Goal: Task Accomplishment & Management: Complete application form

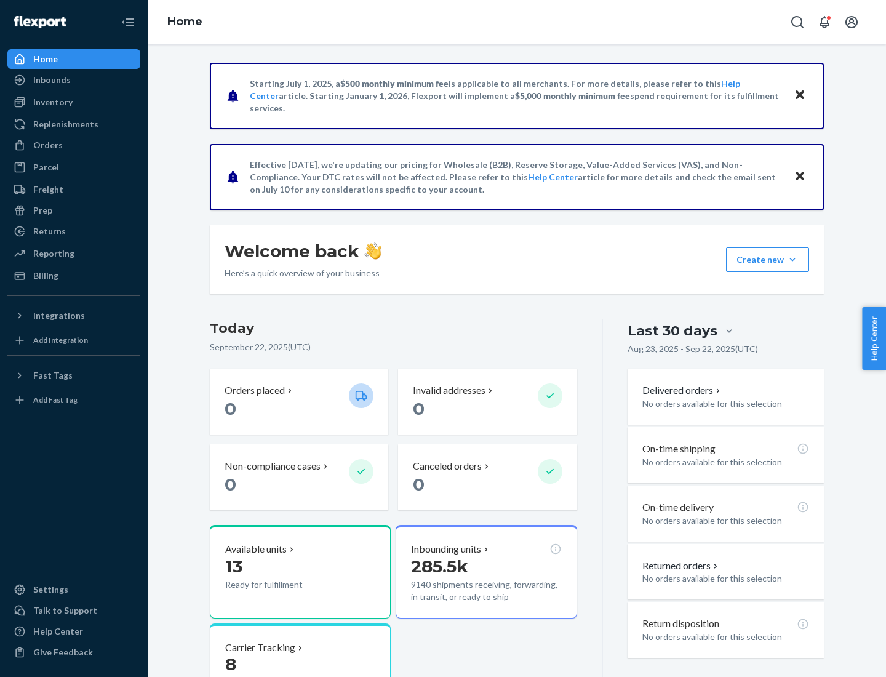
click at [792, 260] on button "Create new Create new inbound Create new order Create new product" at bounding box center [767, 259] width 83 height 25
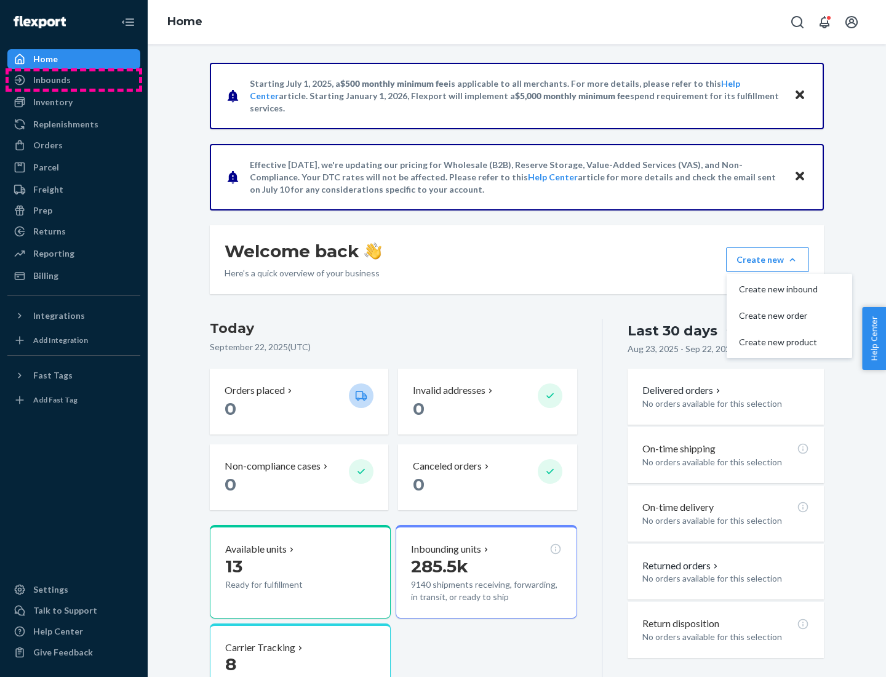
click at [74, 80] on div "Inbounds" at bounding box center [74, 79] width 130 height 17
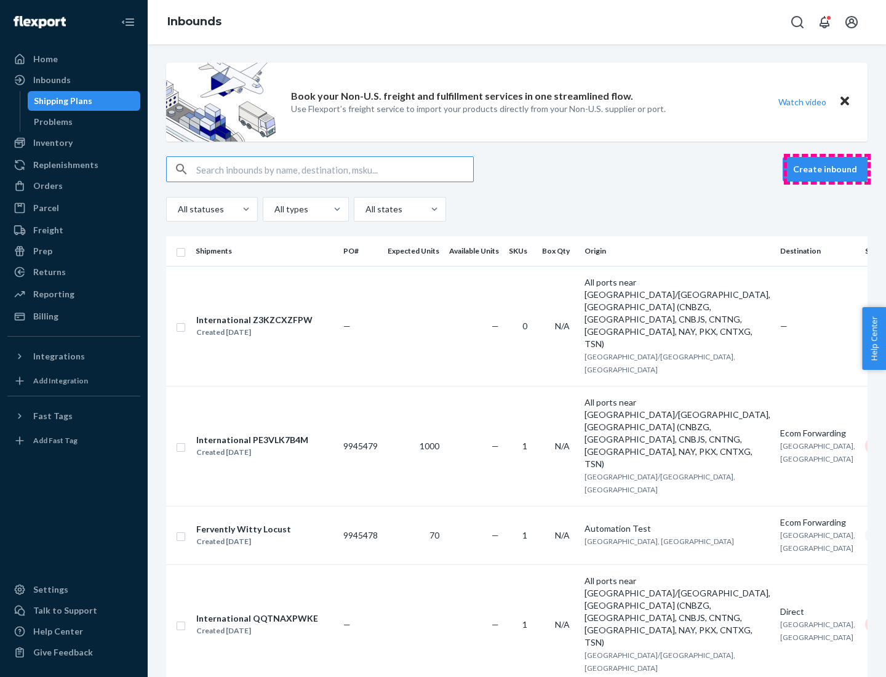
click at [827, 169] on button "Create inbound" at bounding box center [824, 169] width 85 height 25
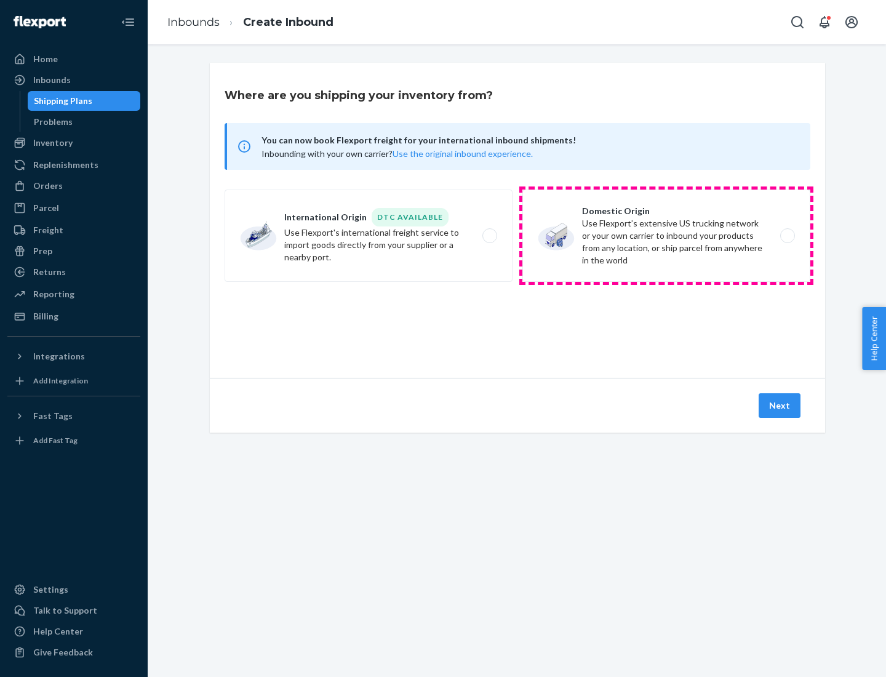
click at [666, 236] on label "Domestic Origin Use Flexport’s extensive US trucking network or your own carrie…" at bounding box center [666, 235] width 288 height 92
click at [787, 236] on input "Domestic Origin Use Flexport’s extensive US trucking network or your own carrie…" at bounding box center [791, 236] width 8 height 8
radio input "true"
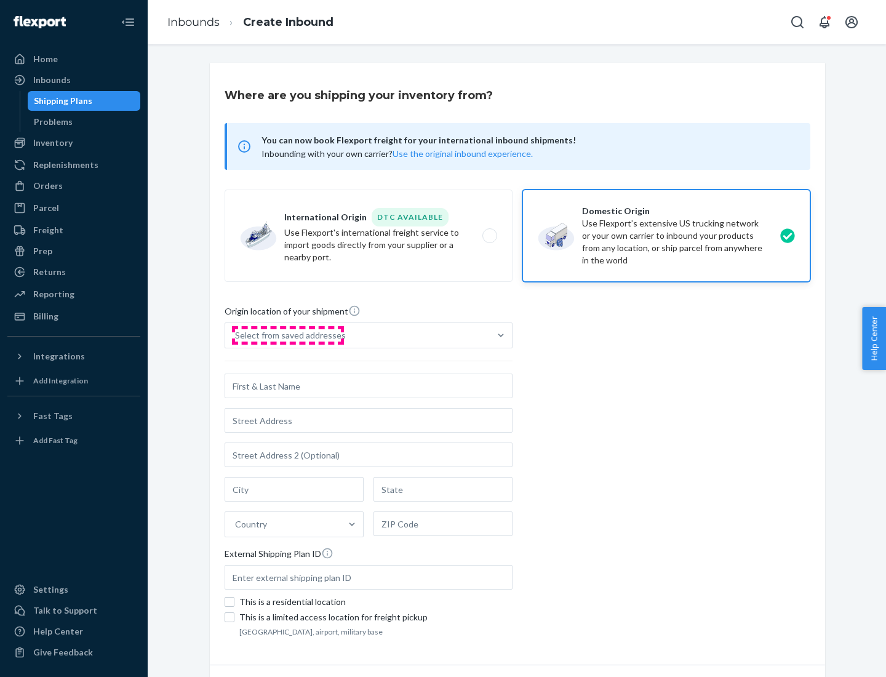
click at [287, 335] on div "Select from saved addresses" at bounding box center [290, 335] width 111 height 12
click at [236, 335] on input "Select from saved addresses" at bounding box center [235, 335] width 1 height 12
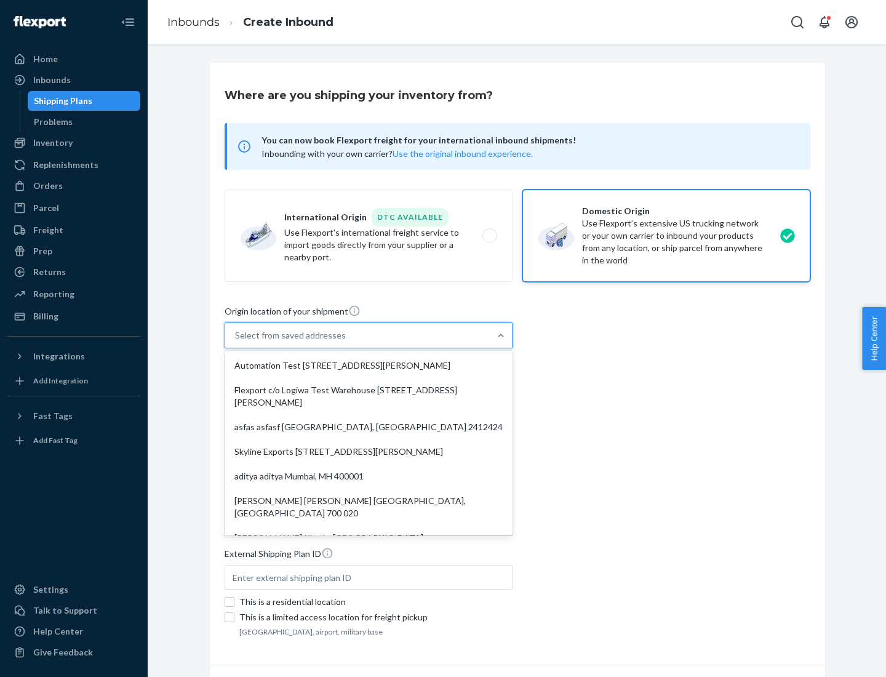
scroll to position [5, 0]
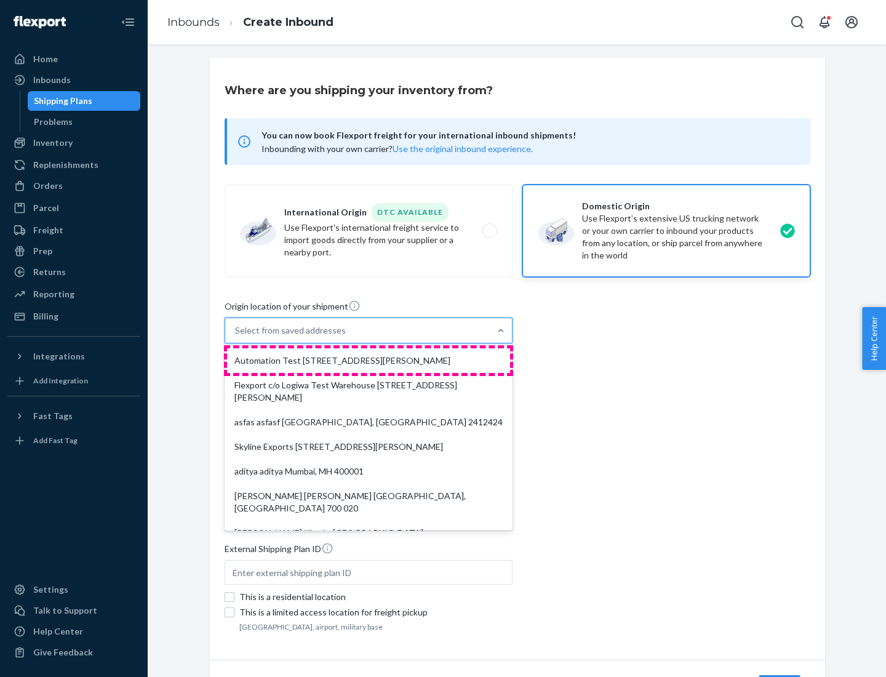
click at [368, 360] on div "Automation Test [STREET_ADDRESS][PERSON_NAME]" at bounding box center [368, 360] width 283 height 25
click at [236, 336] on input "option Automation Test [STREET_ADDRESS][PERSON_NAME]. 9 results available. Use …" at bounding box center [235, 330] width 1 height 12
type input "Automation Test"
type input "9th Floor"
type input "[GEOGRAPHIC_DATA]"
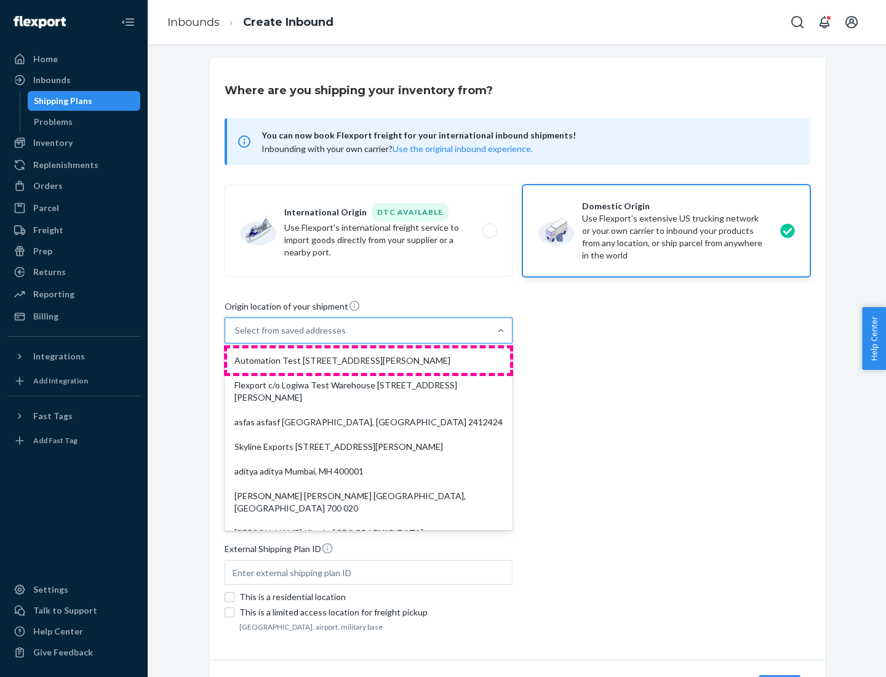
type input "CA"
type input "94104"
type input "[STREET_ADDRESS][PERSON_NAME]"
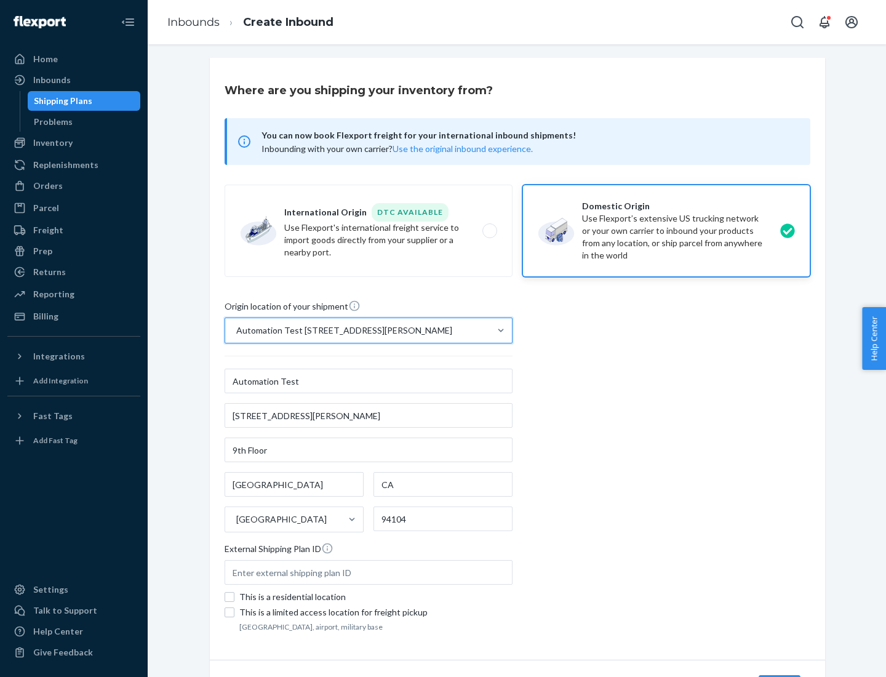
scroll to position [72, 0]
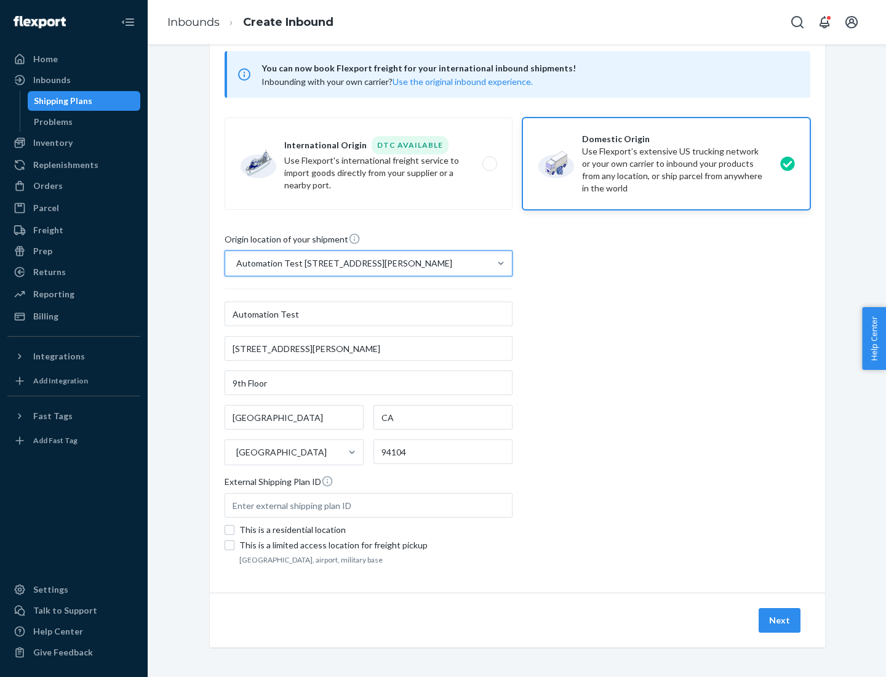
click at [780, 620] on button "Next" at bounding box center [779, 620] width 42 height 25
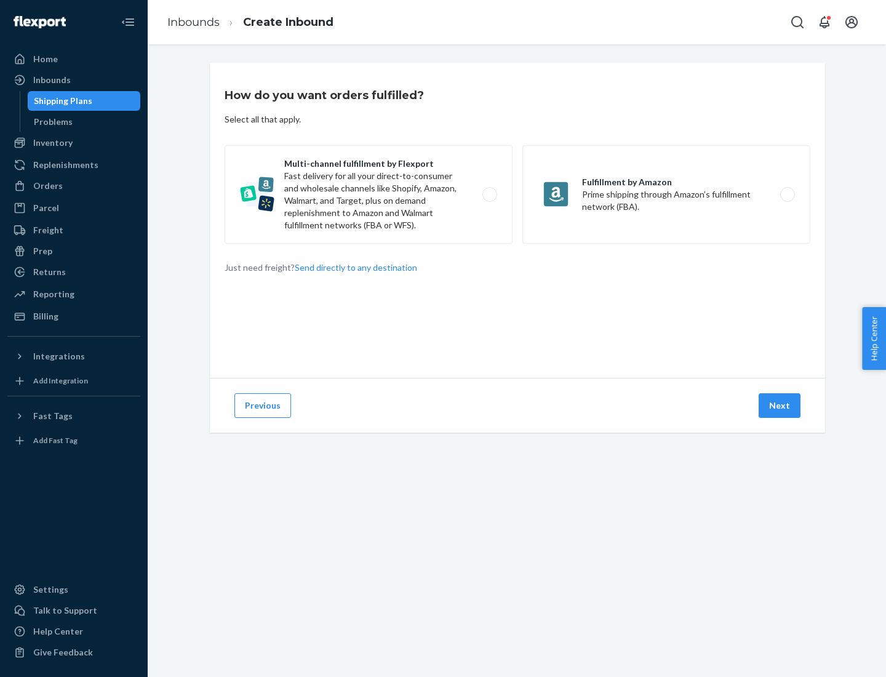
click at [368, 194] on label "Multi-channel fulfillment by Flexport Fast delivery for all your direct-to-cons…" at bounding box center [368, 194] width 288 height 98
click at [489, 194] on input "Multi-channel fulfillment by Flexport Fast delivery for all your direct-to-cons…" at bounding box center [493, 195] width 8 height 8
radio input "true"
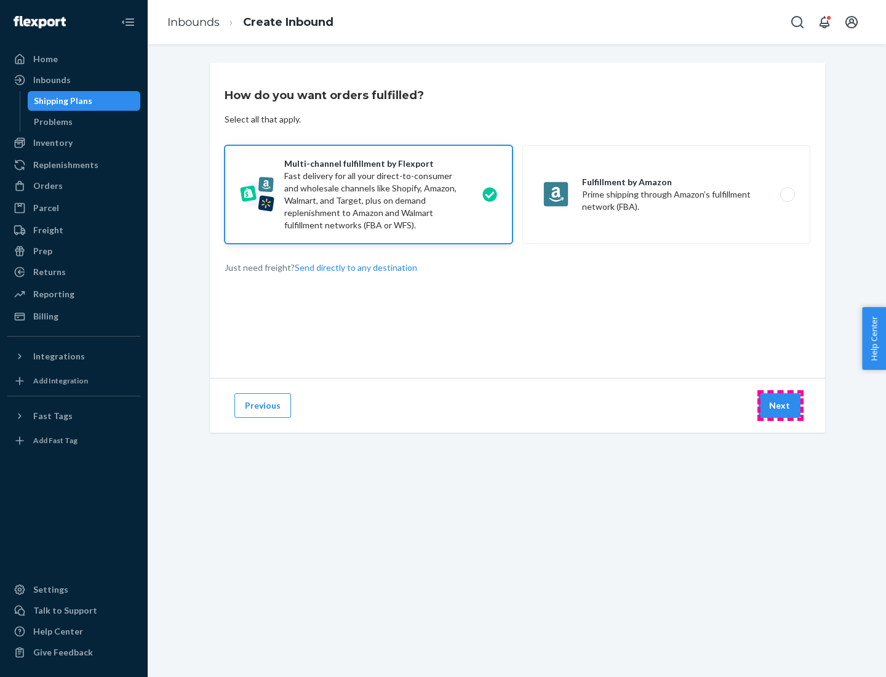
click at [780, 405] on button "Next" at bounding box center [779, 405] width 42 height 25
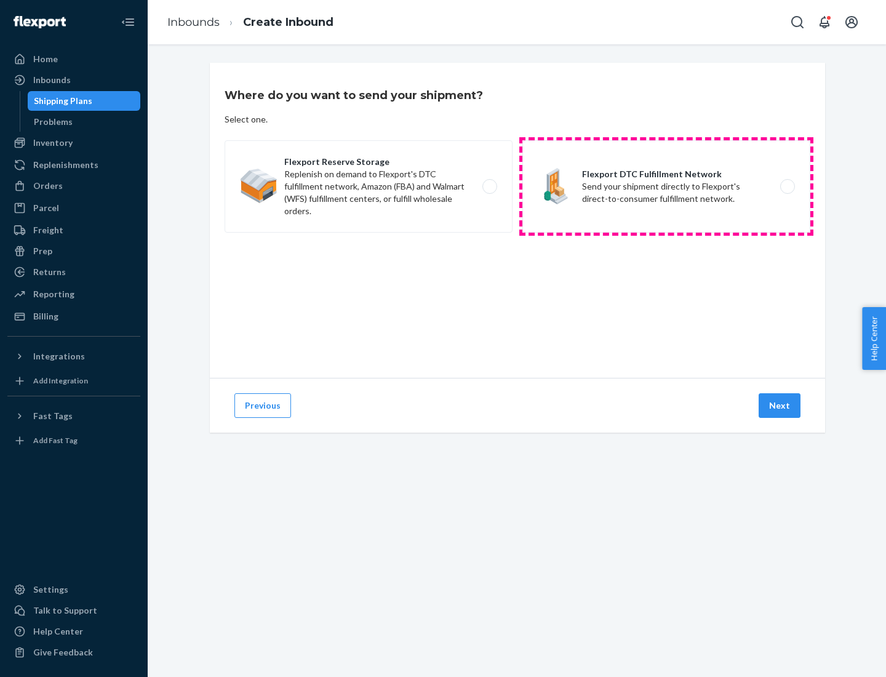
click at [666, 186] on label "Flexport DTC Fulfillment Network Send your shipment directly to Flexport's dire…" at bounding box center [666, 186] width 288 height 92
click at [787, 186] on input "Flexport DTC Fulfillment Network Send your shipment directly to Flexport's dire…" at bounding box center [791, 187] width 8 height 8
radio input "true"
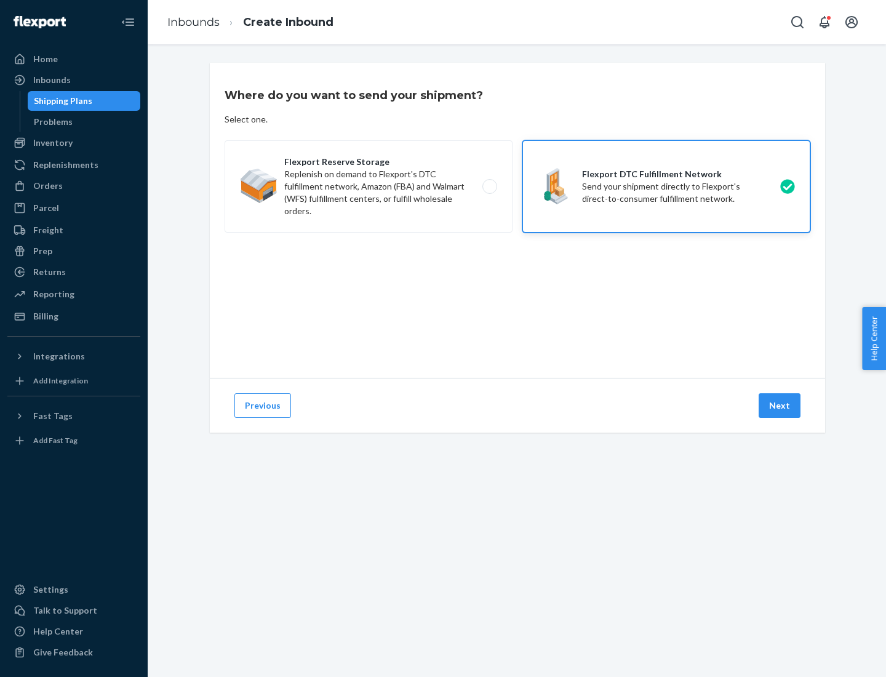
click at [780, 405] on button "Next" at bounding box center [779, 405] width 42 height 25
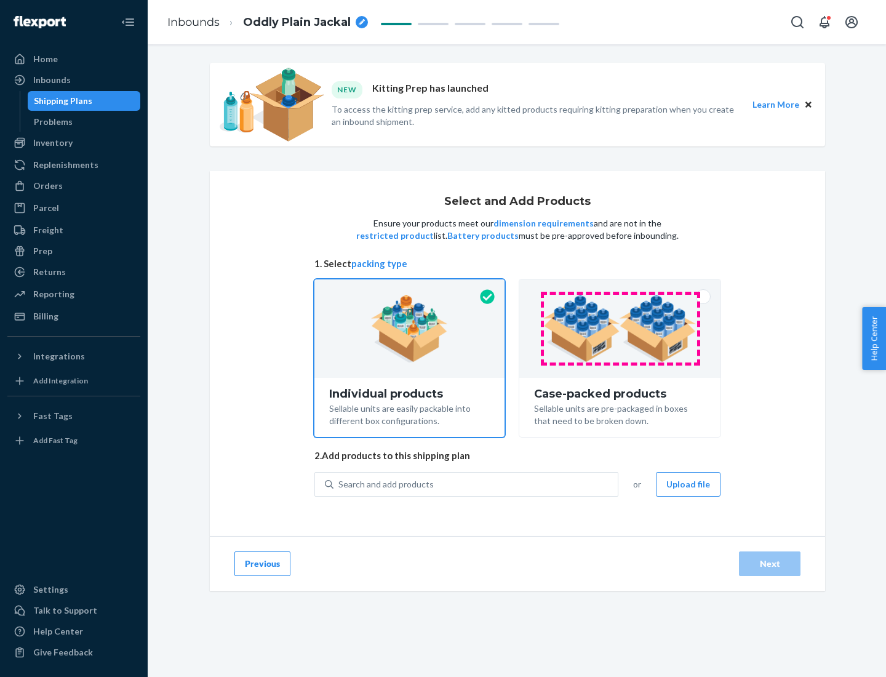
click at [620, 328] on img at bounding box center [619, 329] width 153 height 68
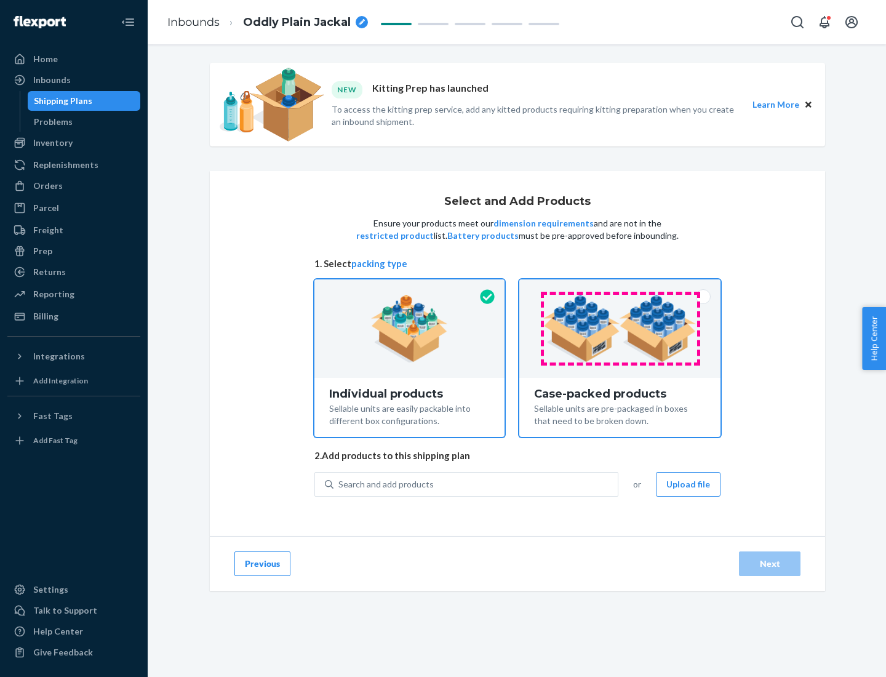
click at [620, 287] on input "Case-packed products Sellable units are pre-packaged in boxes that need to be b…" at bounding box center [620, 283] width 8 height 8
radio input "true"
radio input "false"
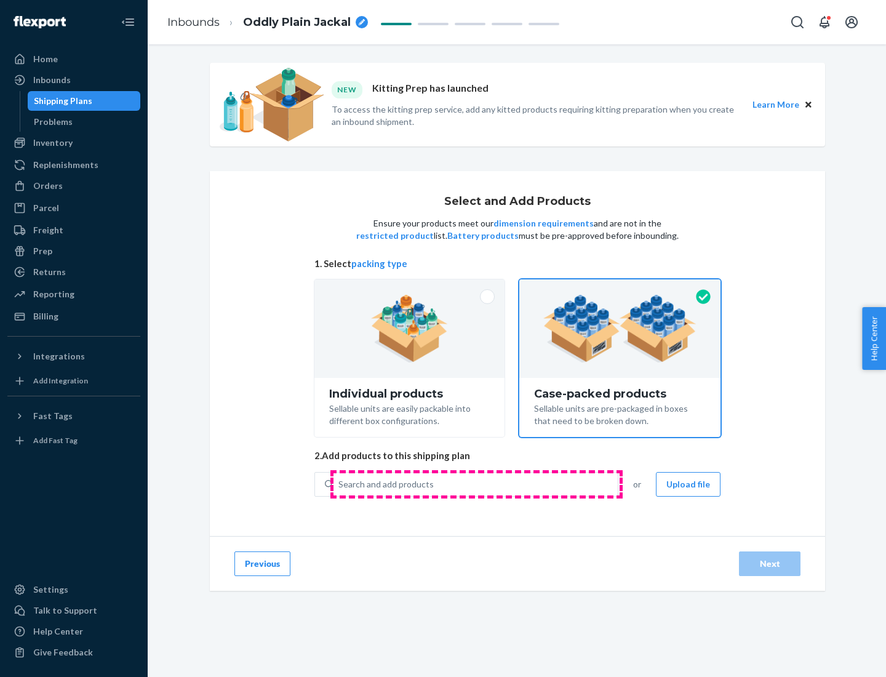
click at [476, 483] on div "Search and add products" at bounding box center [475, 484] width 284 height 22
click at [339, 483] on input "Search and add products" at bounding box center [338, 484] width 1 height 12
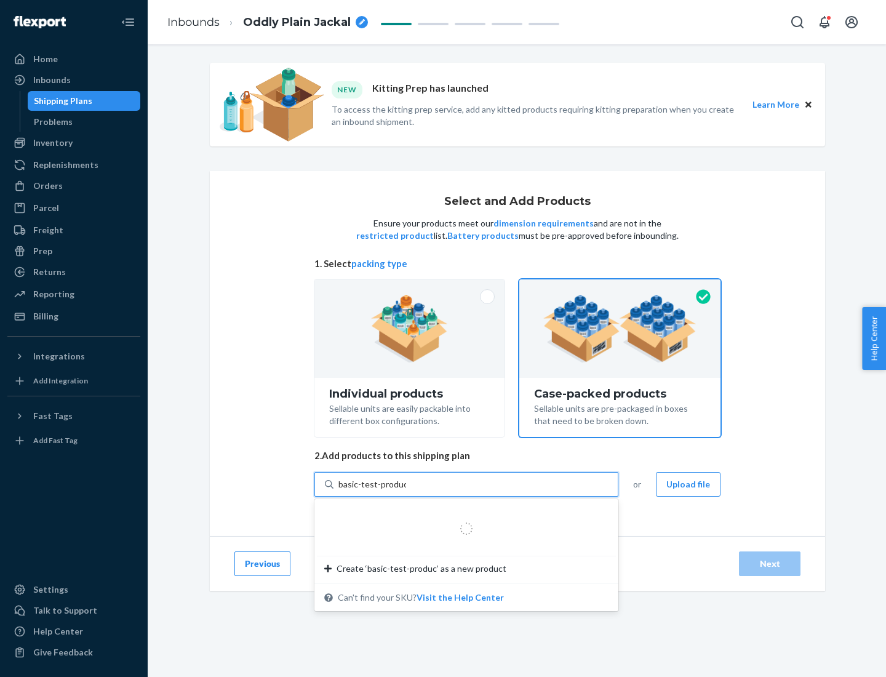
type input "basic-test-product-1"
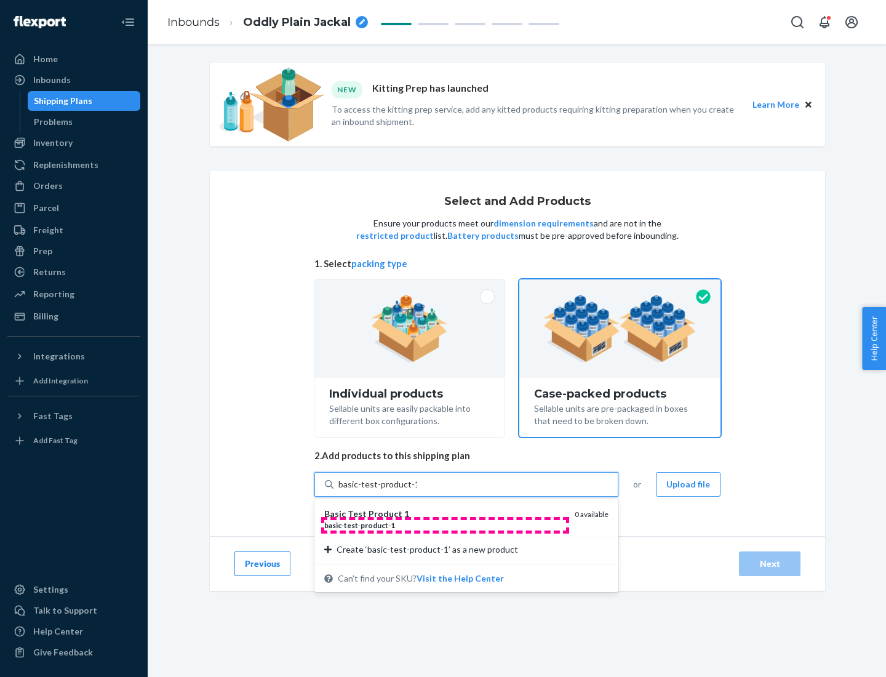
click at [445, 525] on div "basic - test - product - 1" at bounding box center [444, 525] width 240 height 10
click at [417, 490] on input "basic-test-product-1" at bounding box center [377, 484] width 79 height 12
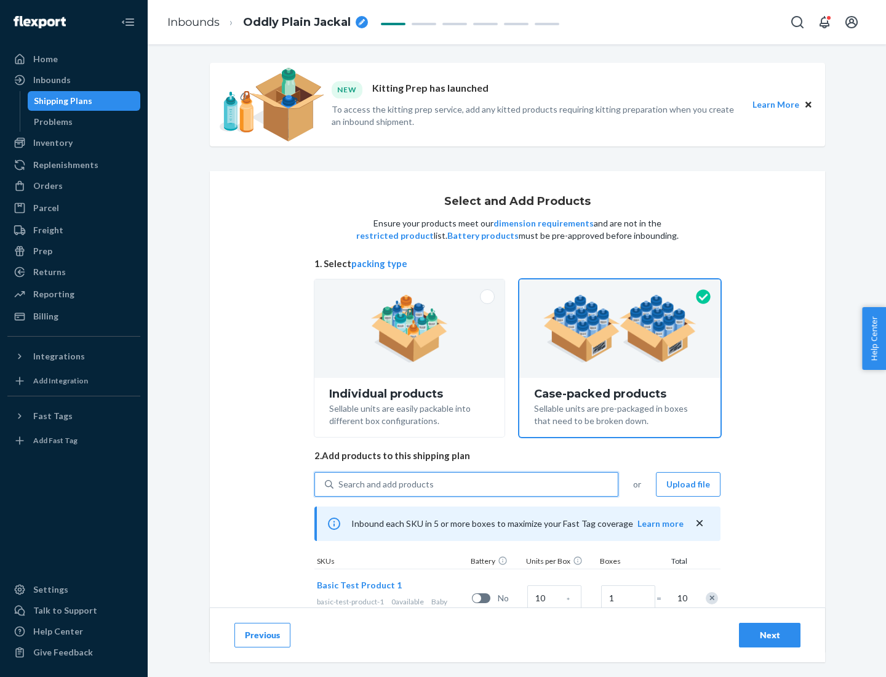
scroll to position [44, 0]
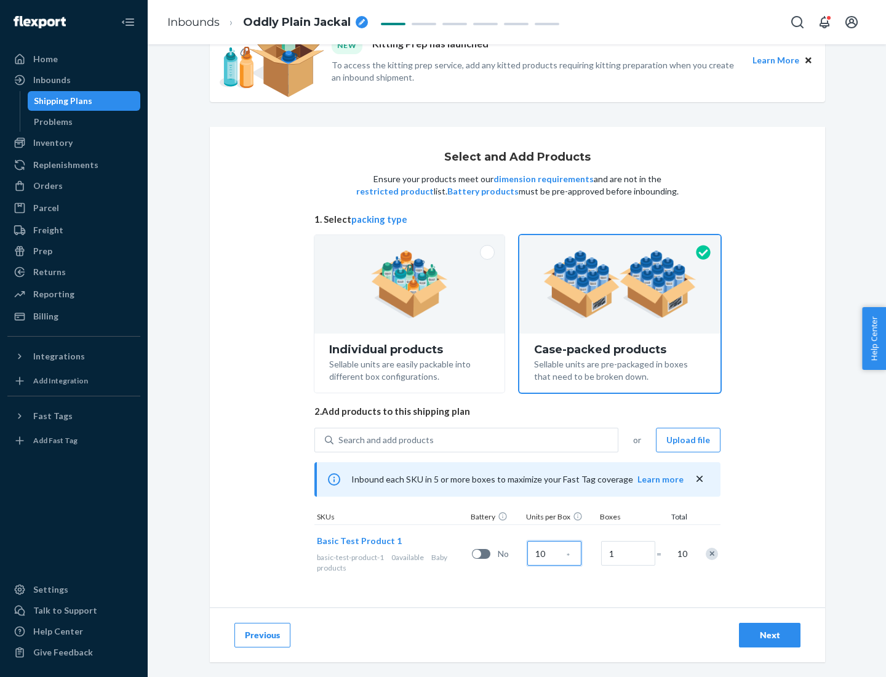
type input "10"
type input "7"
click at [769, 635] on div "Next" at bounding box center [769, 635] width 41 height 12
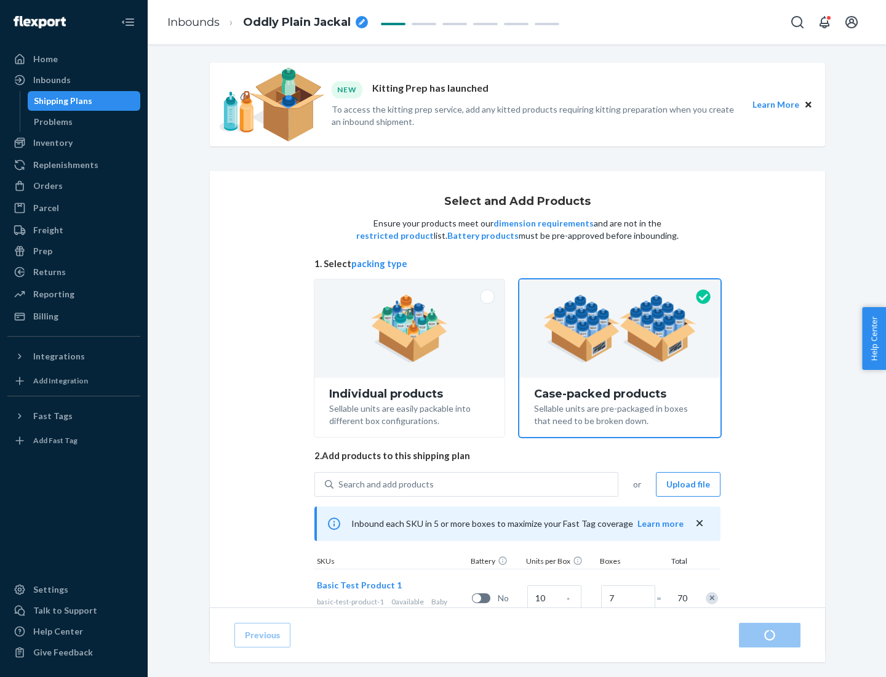
radio input "true"
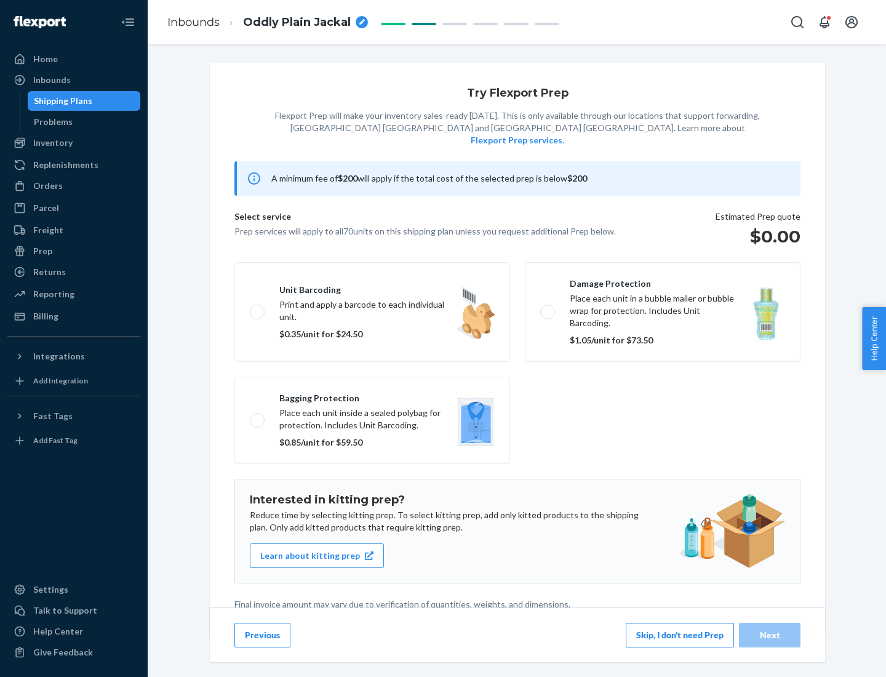
scroll to position [3, 0]
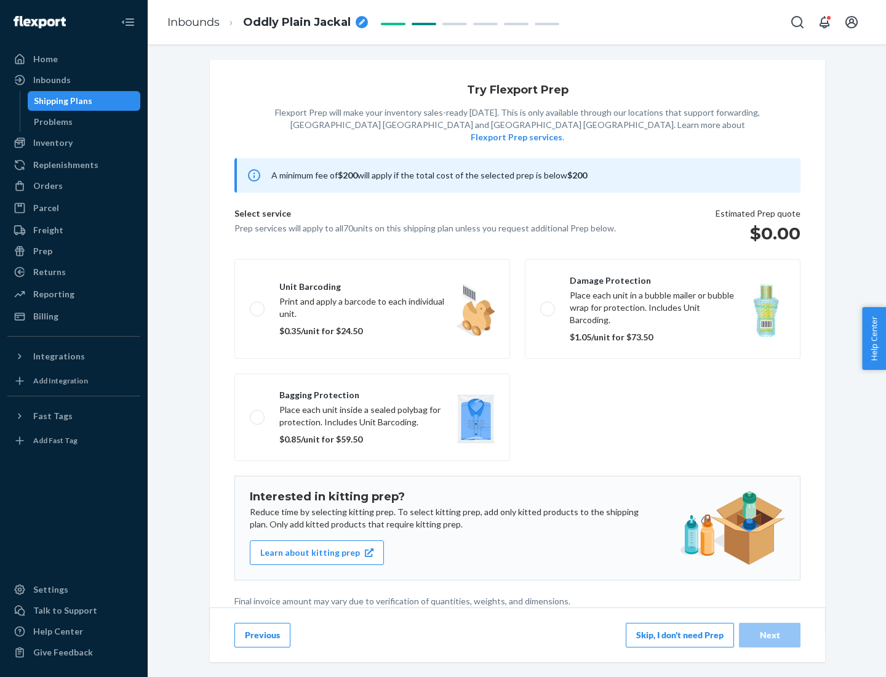
click at [372, 392] on label "Bagging protection Place each unit inside a sealed polybag for protection. Incl…" at bounding box center [372, 416] width 276 height 87
click at [258, 413] on input "Bagging protection Place each unit inside a sealed polybag for protection. Incl…" at bounding box center [254, 417] width 8 height 8
checkbox input "true"
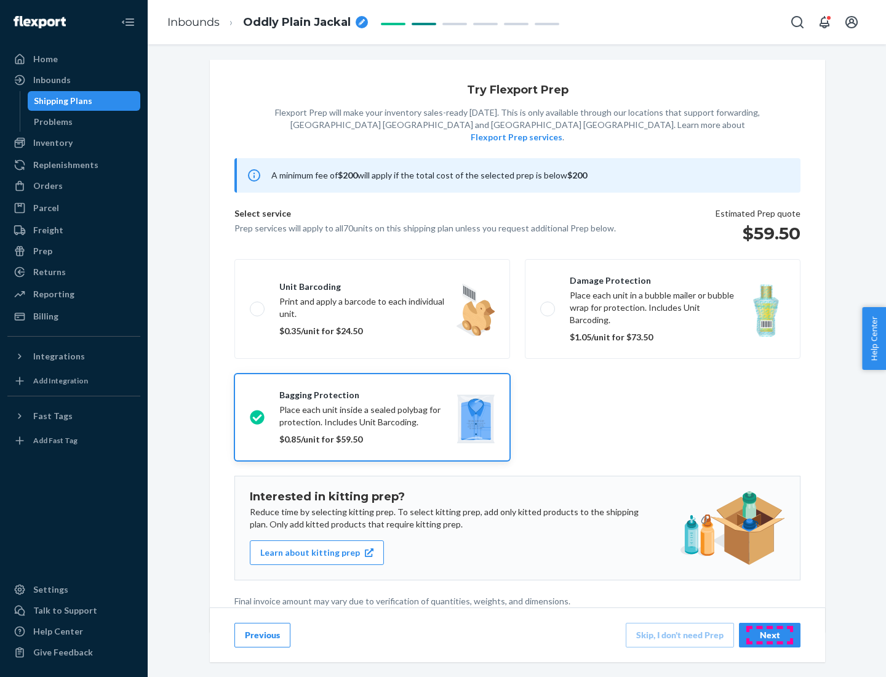
click at [769, 634] on div "Next" at bounding box center [769, 635] width 41 height 12
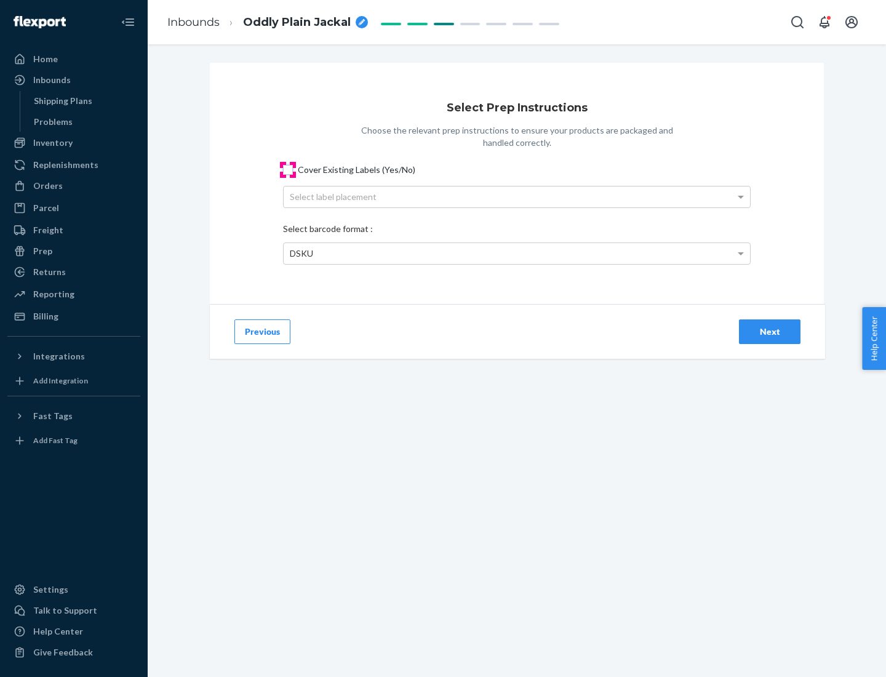
click at [288, 169] on input "Cover Existing Labels (Yes/No)" at bounding box center [288, 170] width 10 height 10
checkbox input "true"
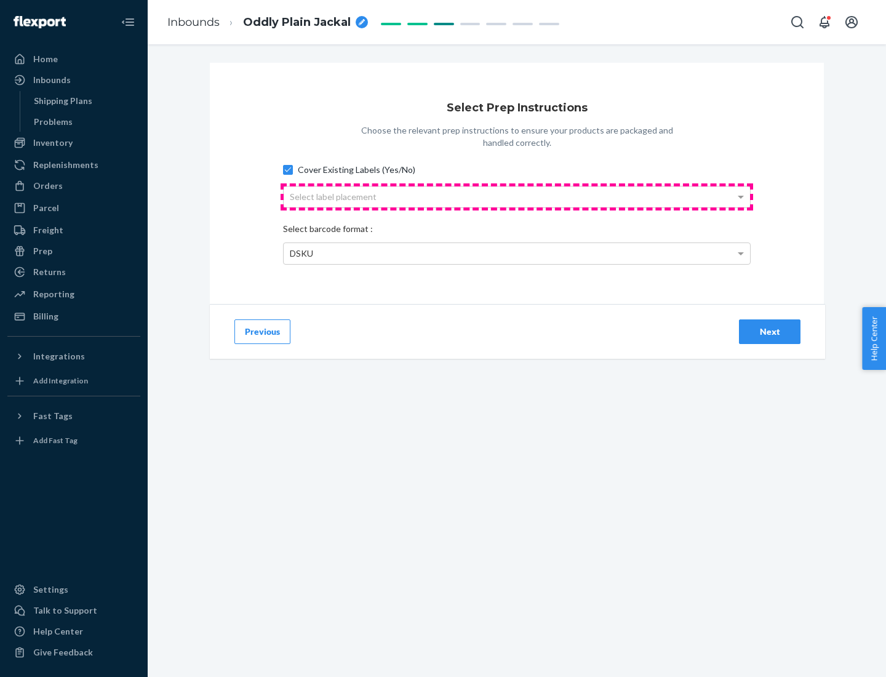
click at [517, 196] on div "Select label placement" at bounding box center [517, 196] width 466 height 21
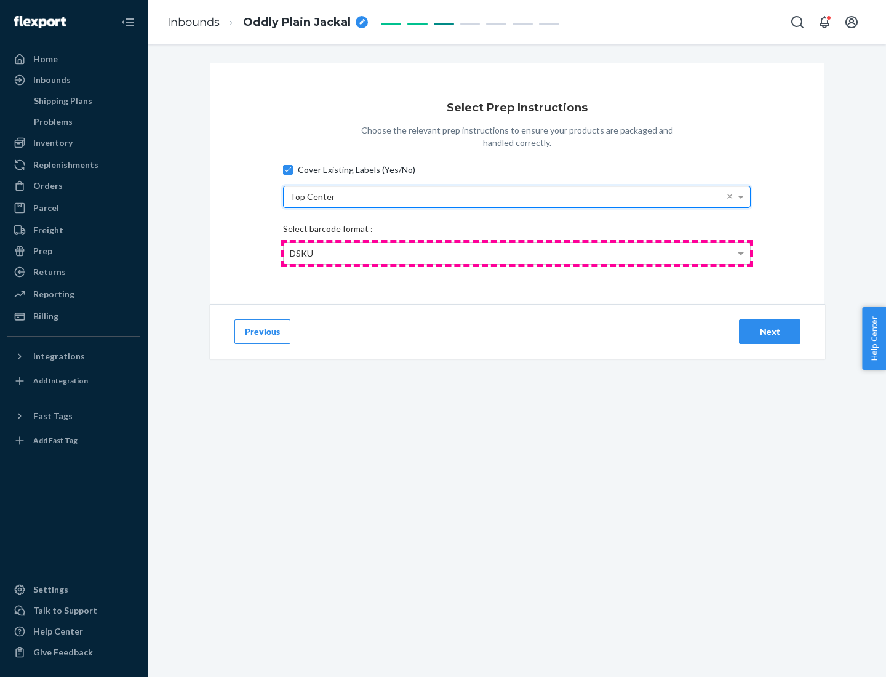
click at [517, 253] on div "DSKU" at bounding box center [517, 253] width 466 height 21
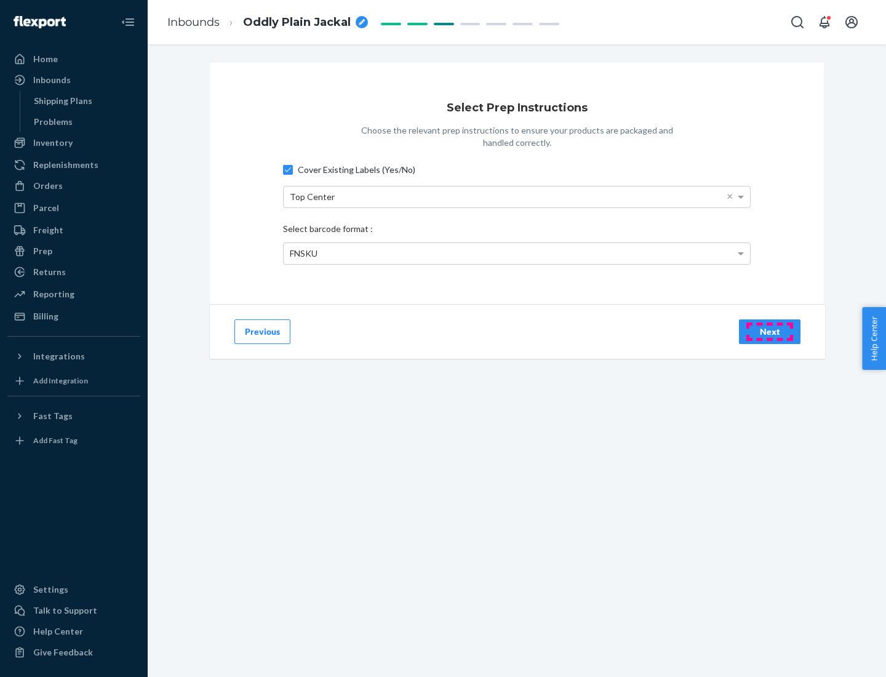
click at [769, 331] on div "Next" at bounding box center [769, 331] width 41 height 12
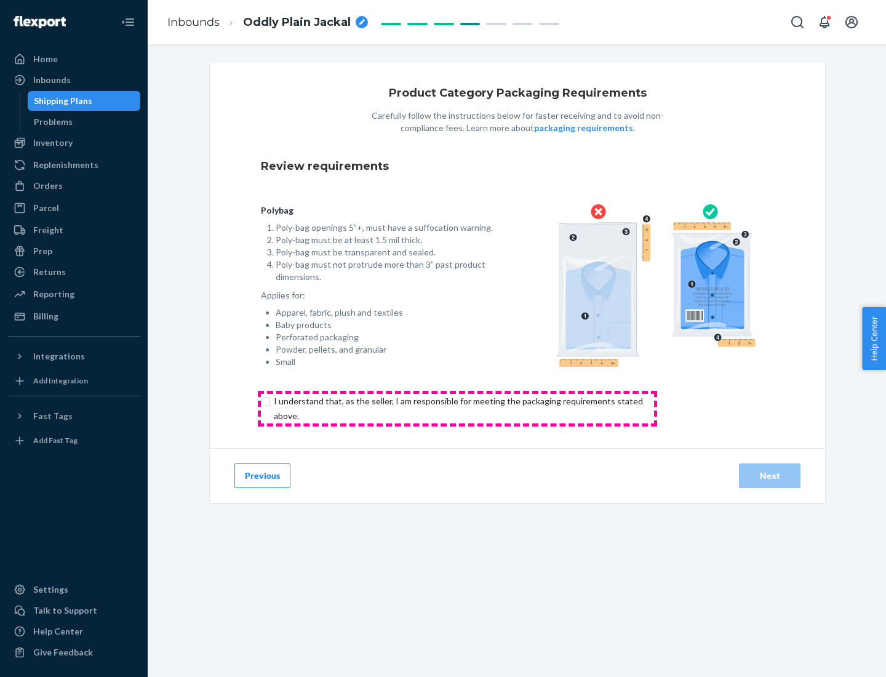
click at [457, 408] on input "checkbox" at bounding box center [465, 409] width 409 height 30
checkbox input "true"
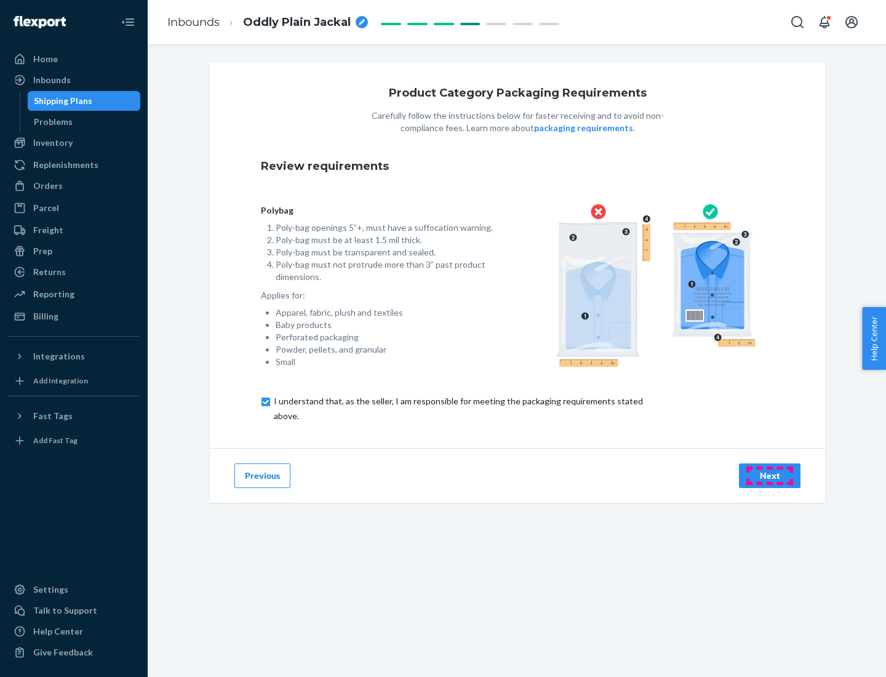
click at [769, 475] on div "Next" at bounding box center [769, 475] width 41 height 12
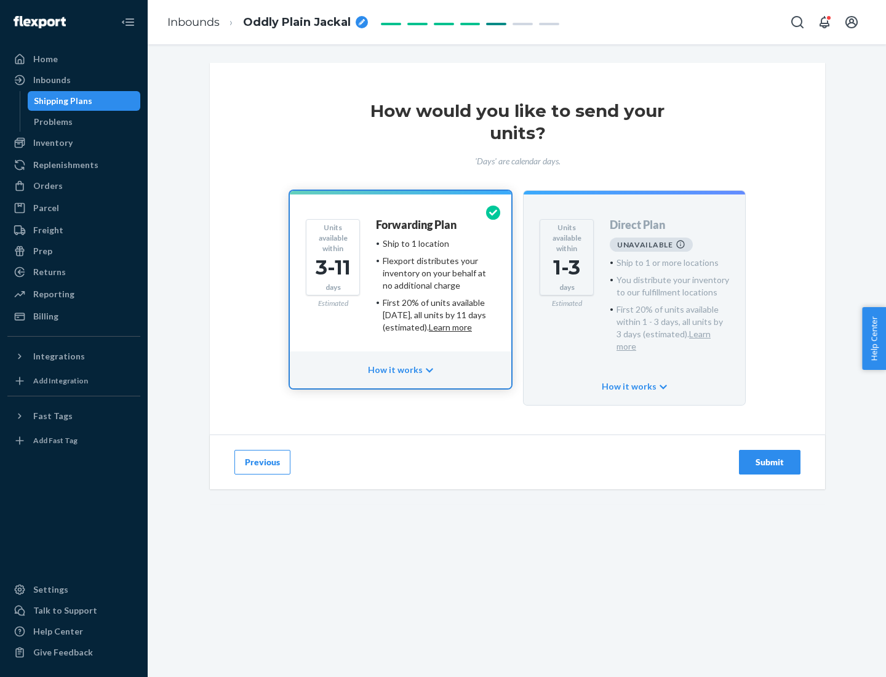
click at [417, 224] on h4 "Forwarding Plan" at bounding box center [416, 225] width 81 height 12
click at [769, 456] on div "Submit" at bounding box center [769, 462] width 41 height 12
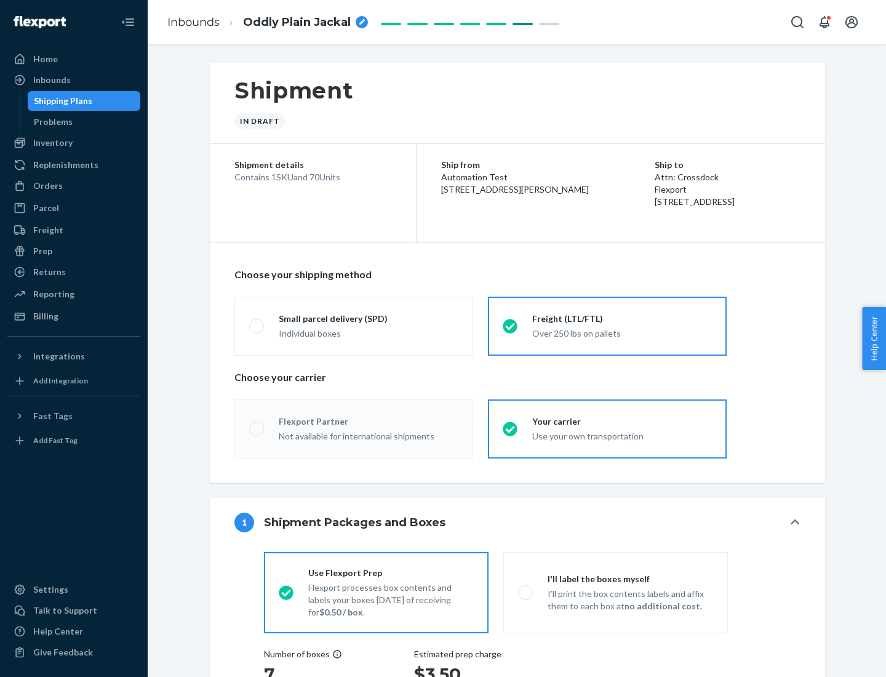
radio input "true"
radio input "false"
radio input "true"
radio input "false"
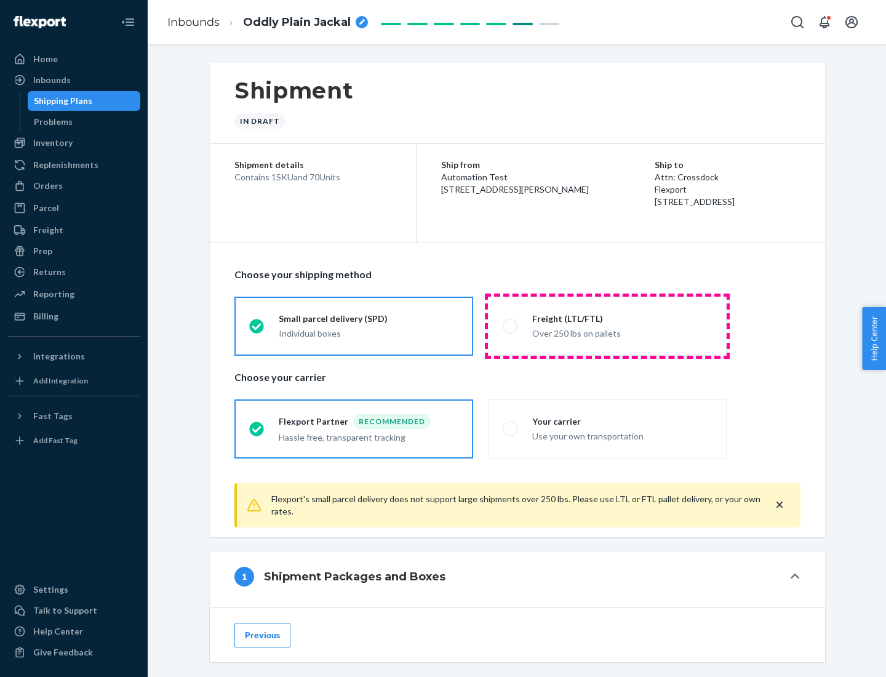
click at [607, 325] on div "Over 250 lbs on pallets" at bounding box center [622, 332] width 180 height 15
click at [510, 325] on input "Freight (LTL/FTL) Over 250 lbs on pallets" at bounding box center [506, 326] width 8 height 8
radio input "true"
radio input "false"
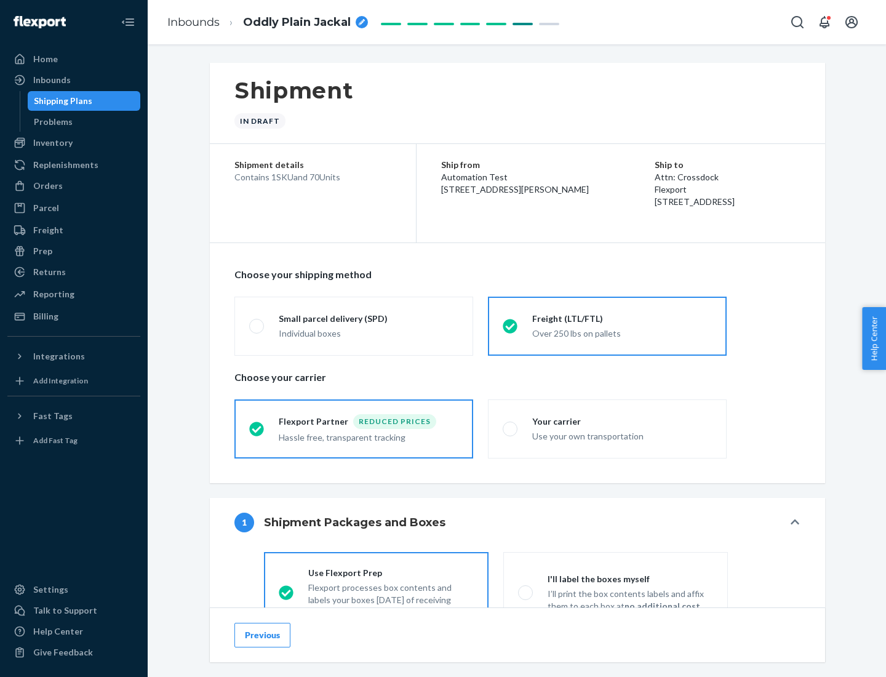
scroll to position [68, 0]
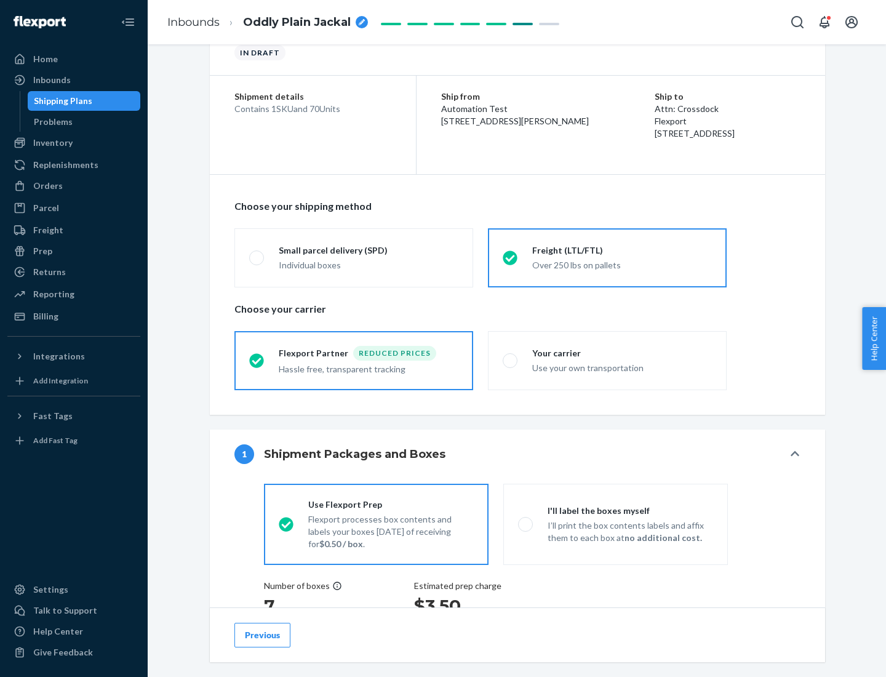
click at [354, 360] on div "Hassle free, transparent tracking" at bounding box center [369, 367] width 180 height 15
click at [257, 360] on input "Flexport Partner Reduced prices Hassle free, transparent tracking" at bounding box center [253, 360] width 8 height 8
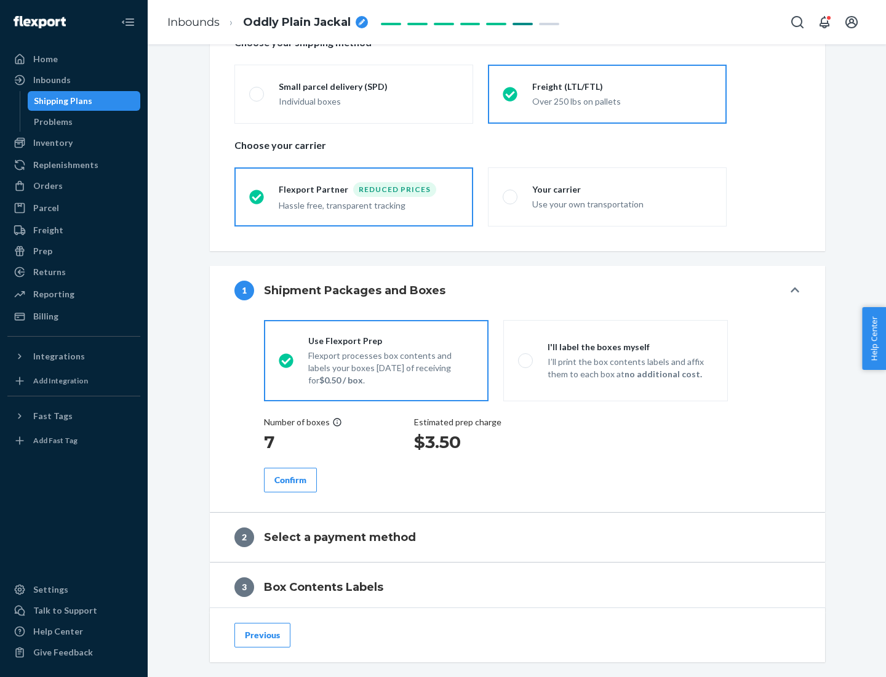
click at [615, 360] on p "I’ll print the box contents labels and affix them to each box at no additional …" at bounding box center [629, 367] width 165 height 25
click at [526, 360] on input "I'll label the boxes myself I’ll print the box contents labels and affix them t…" at bounding box center [522, 360] width 8 height 8
radio input "true"
radio input "false"
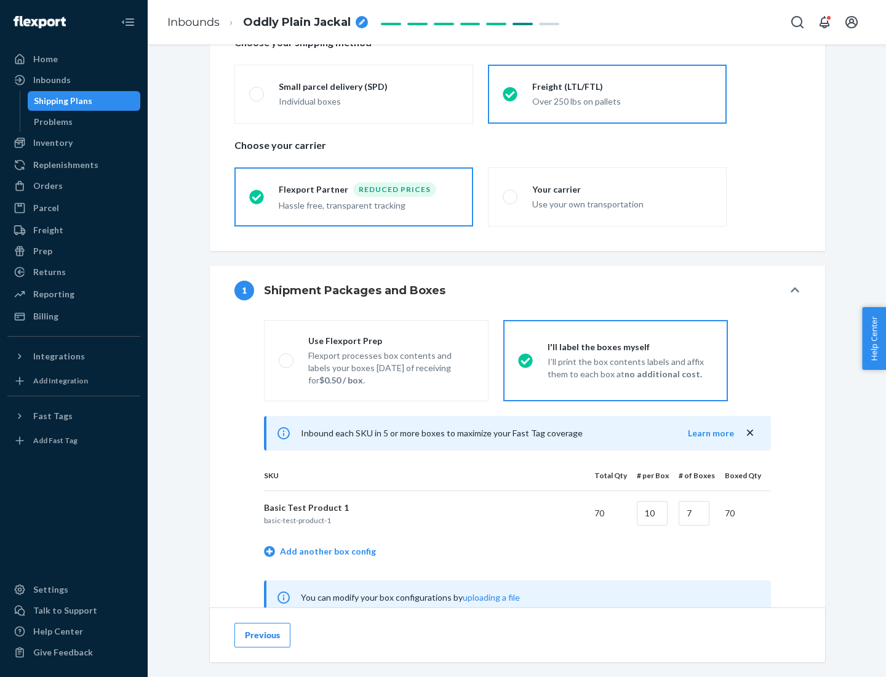
scroll to position [384, 0]
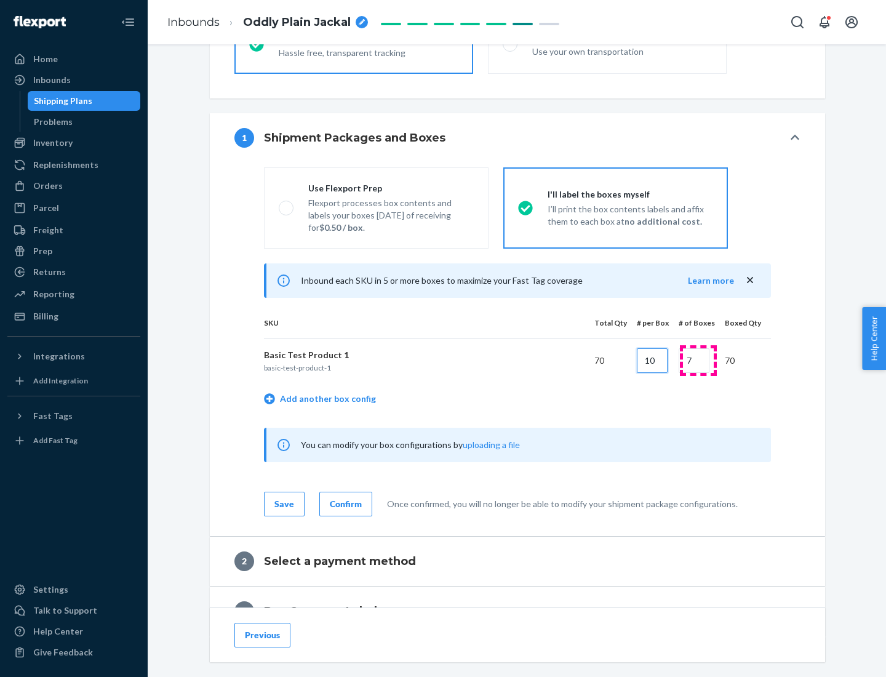
type input "10"
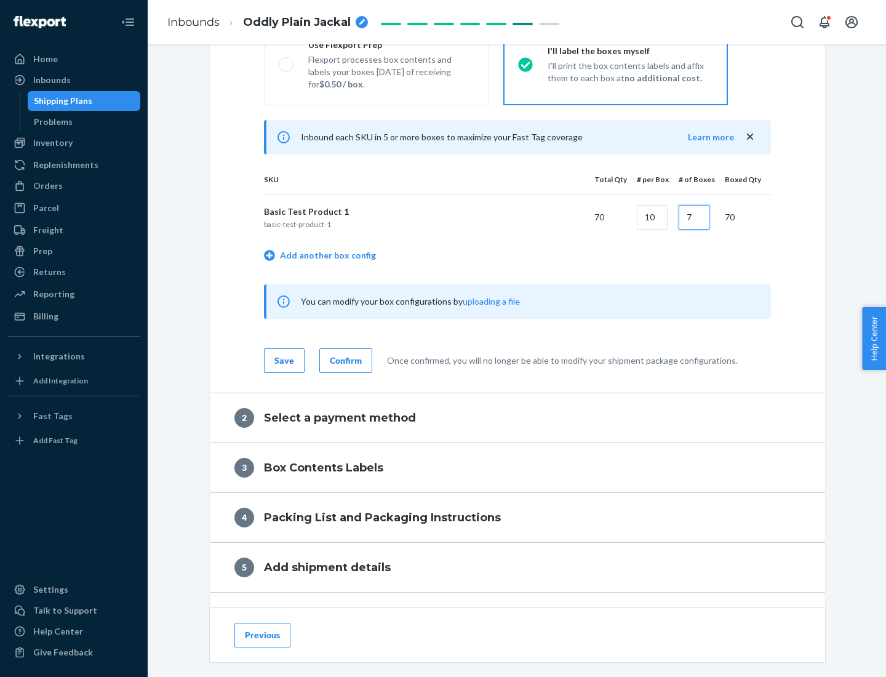
type input "7"
click at [344, 360] on div "Confirm" at bounding box center [346, 360] width 32 height 12
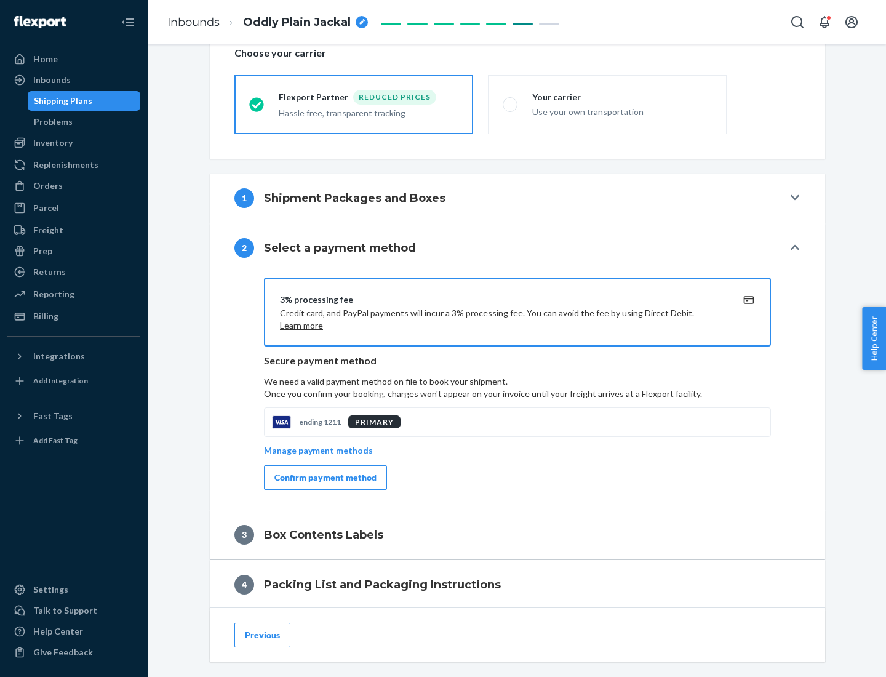
scroll to position [441, 0]
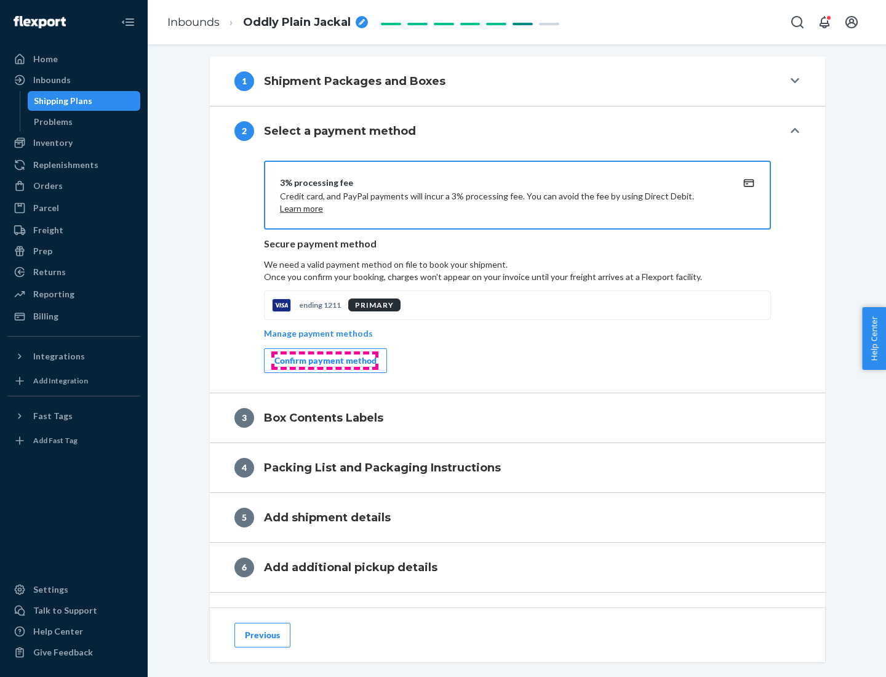
click at [324, 360] on div "Confirm payment method" at bounding box center [325, 360] width 102 height 12
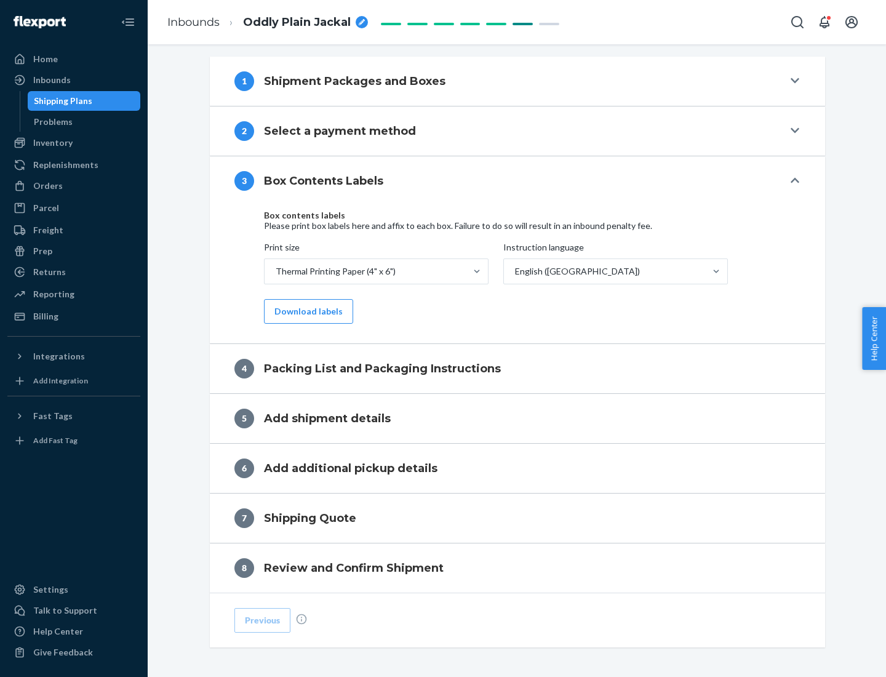
scroll to position [392, 0]
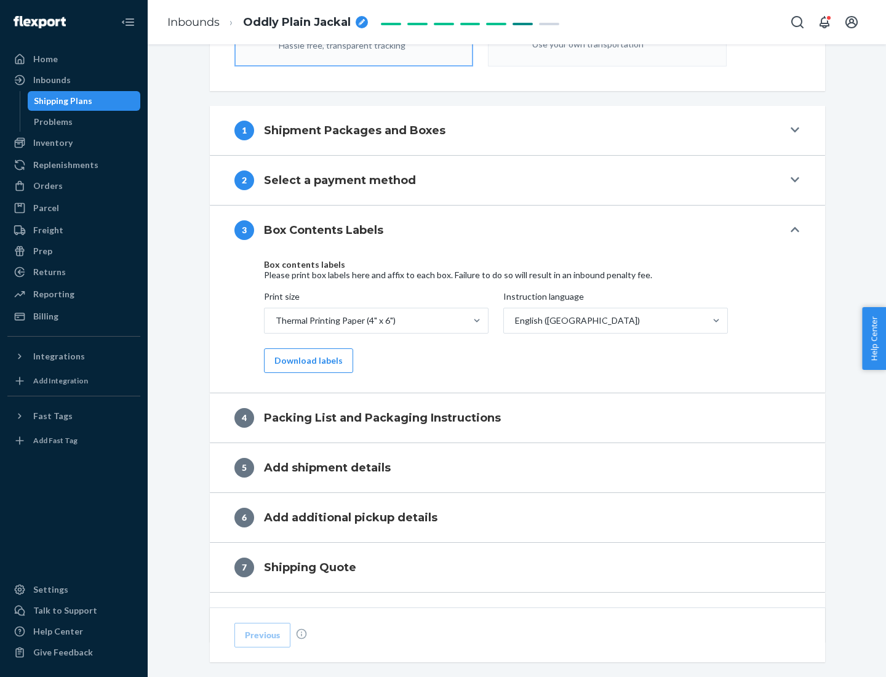
click at [306, 360] on button "Download labels" at bounding box center [308, 360] width 89 height 25
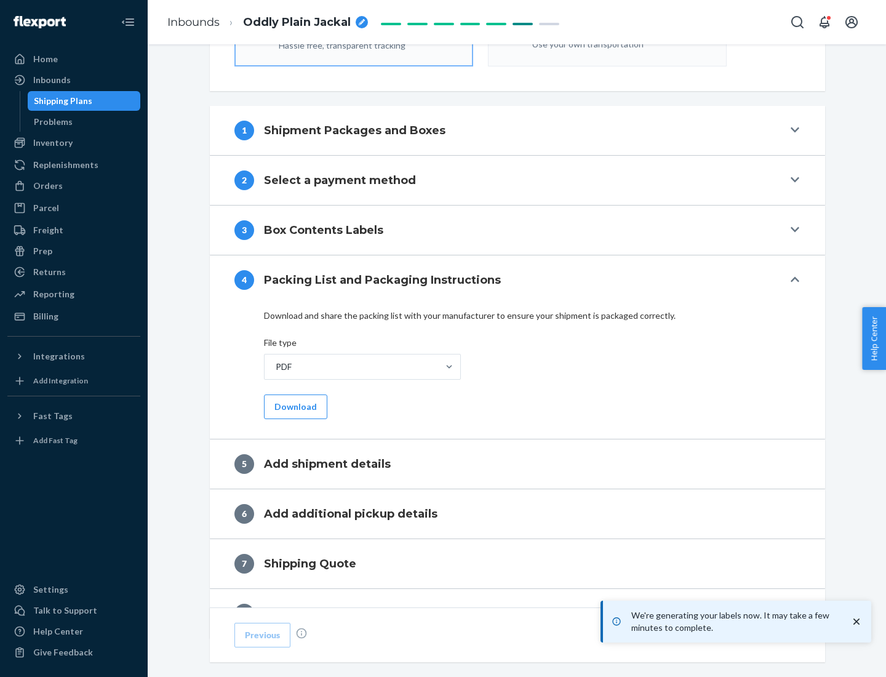
scroll to position [438, 0]
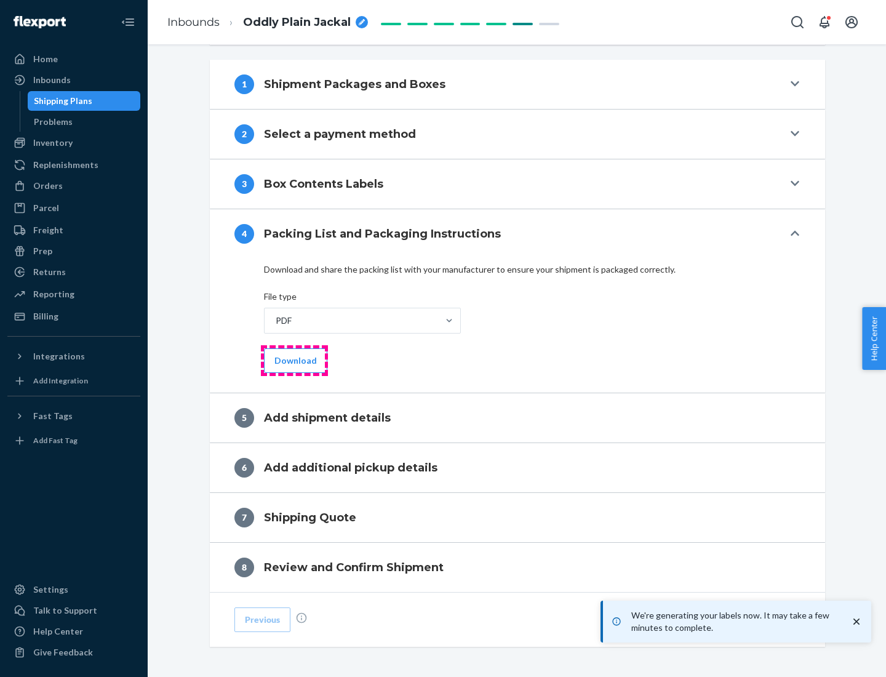
click at [294, 360] on button "Download" at bounding box center [295, 360] width 63 height 25
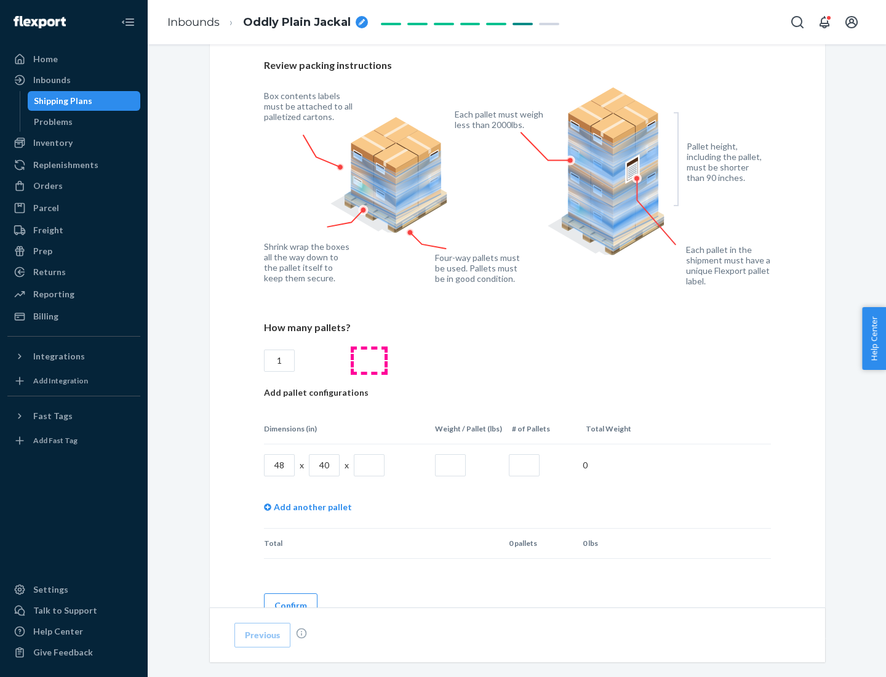
scroll to position [894, 0]
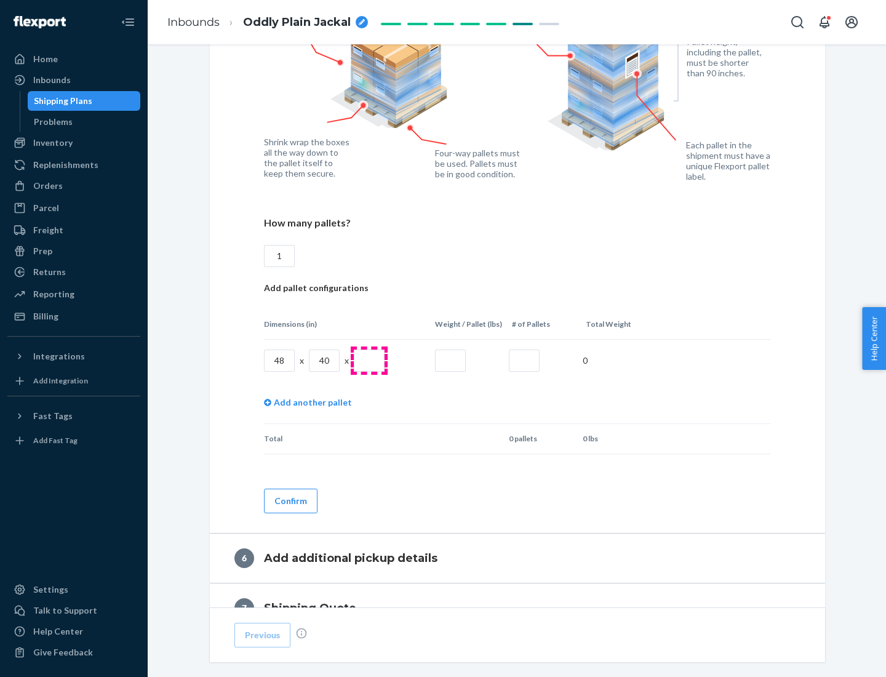
type input "1"
type input "40"
type input "200"
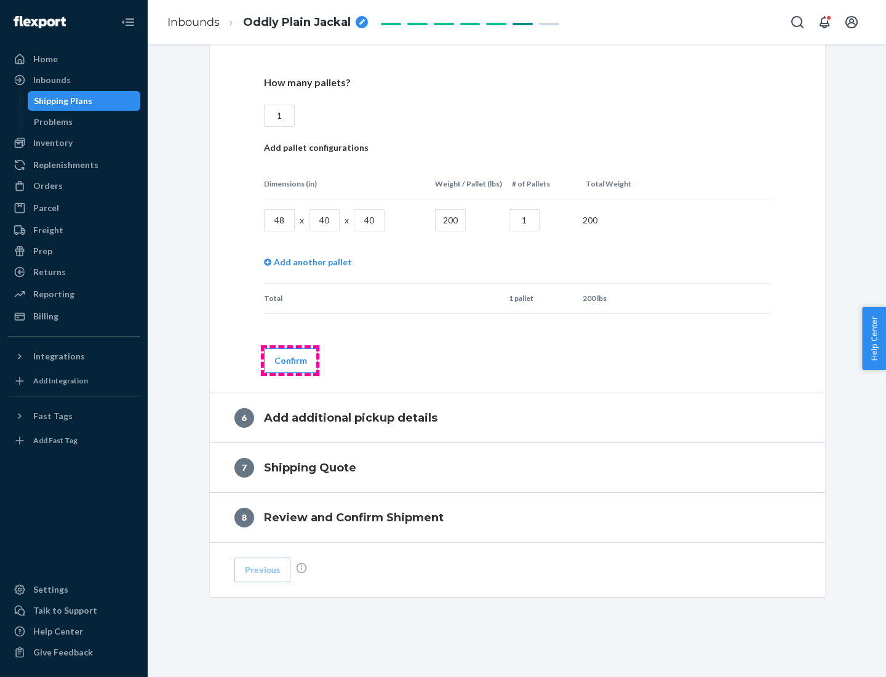
type input "1"
click at [290, 360] on button "Confirm" at bounding box center [291, 360] width 54 height 25
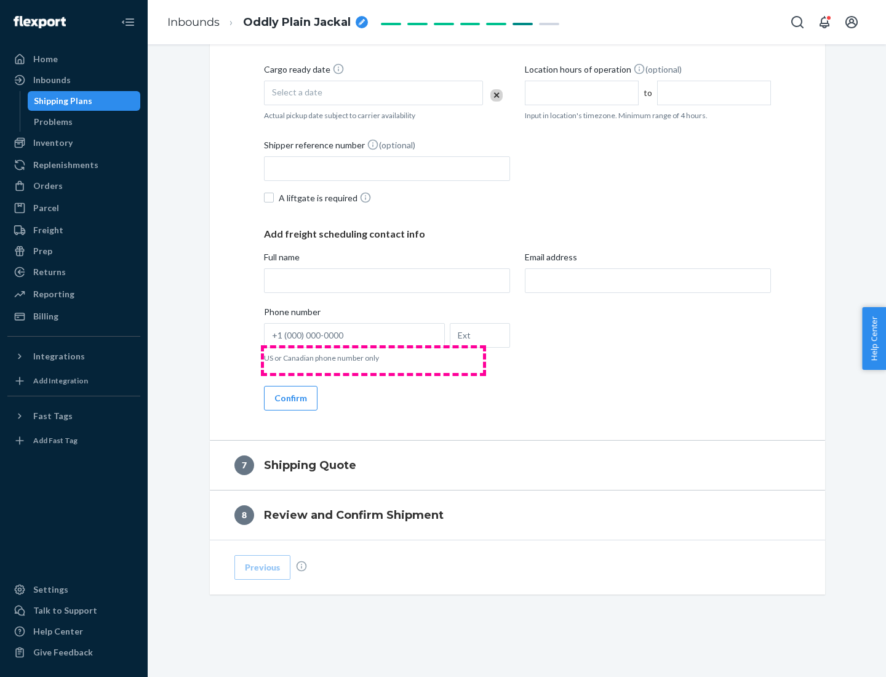
scroll to position [470, 0]
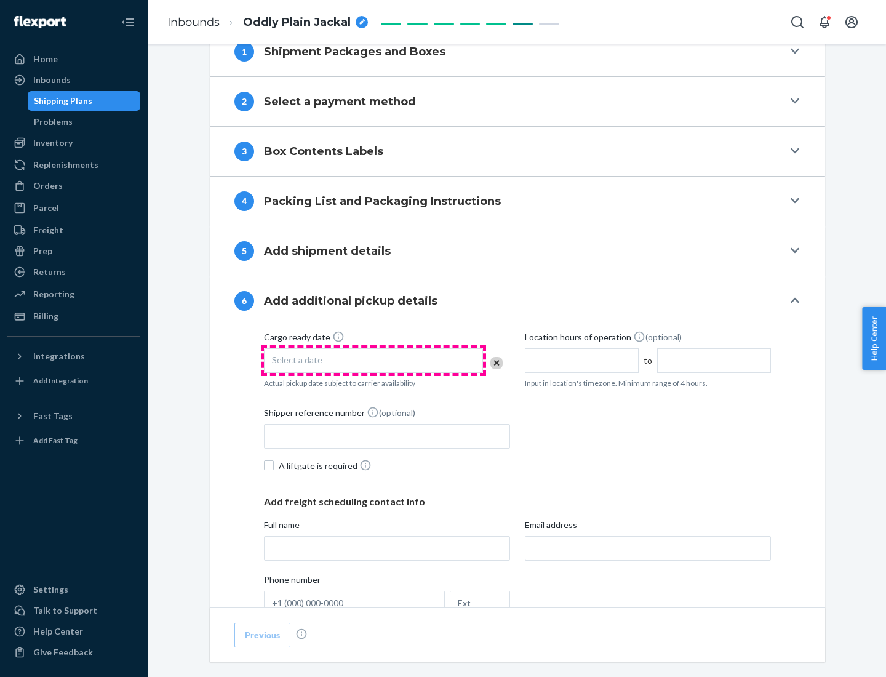
click at [373, 360] on div "Select a date" at bounding box center [373, 360] width 219 height 25
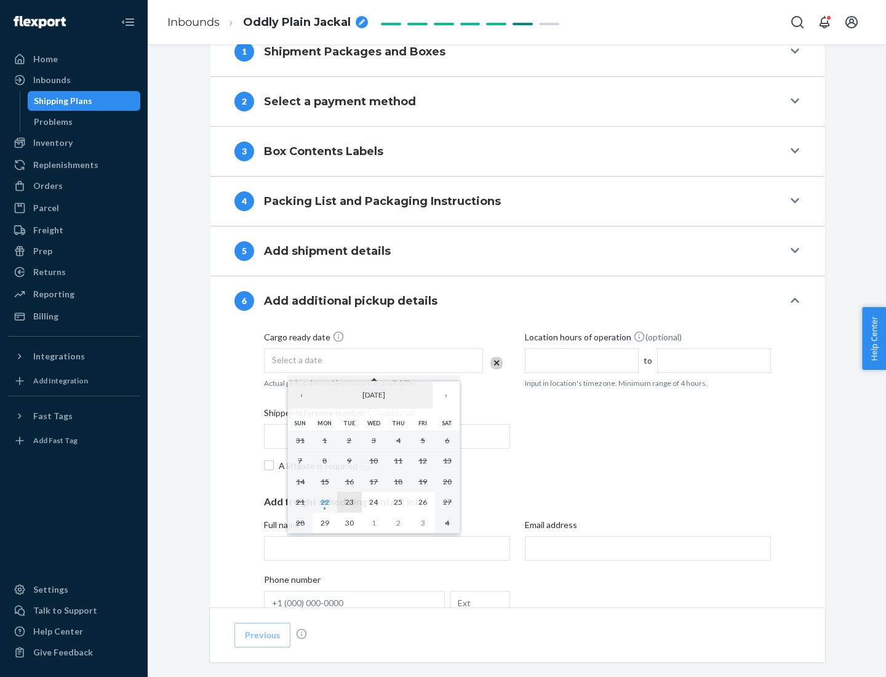
click at [349, 501] on abbr "23" at bounding box center [349, 501] width 9 height 9
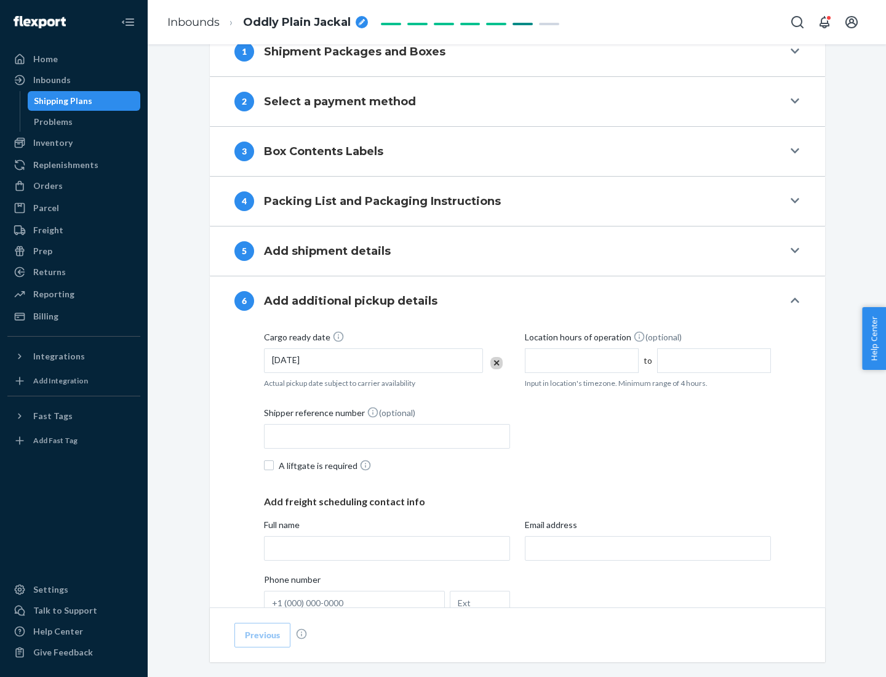
scroll to position [658, 0]
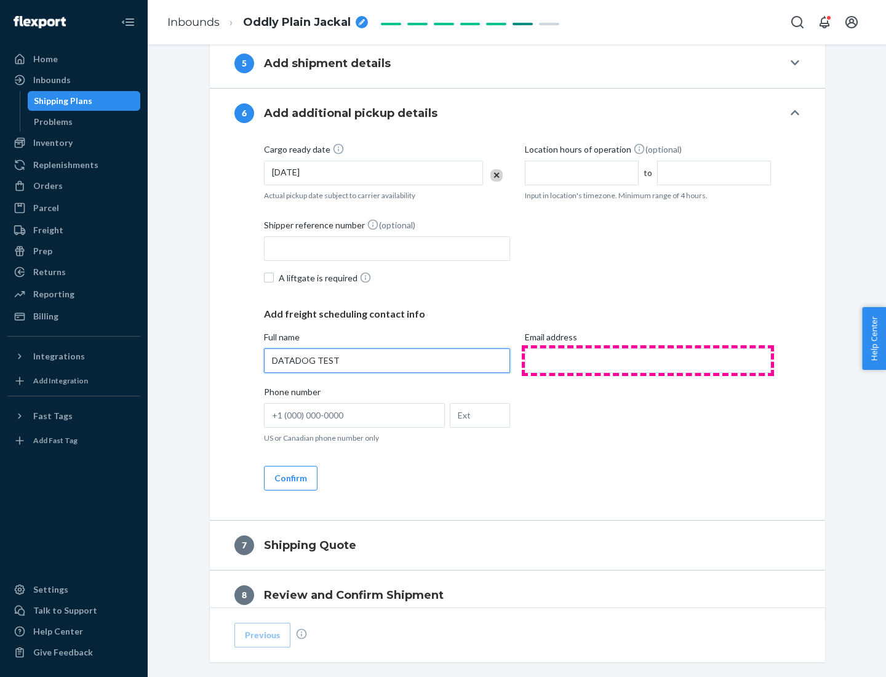
type input "DATADOG TEST"
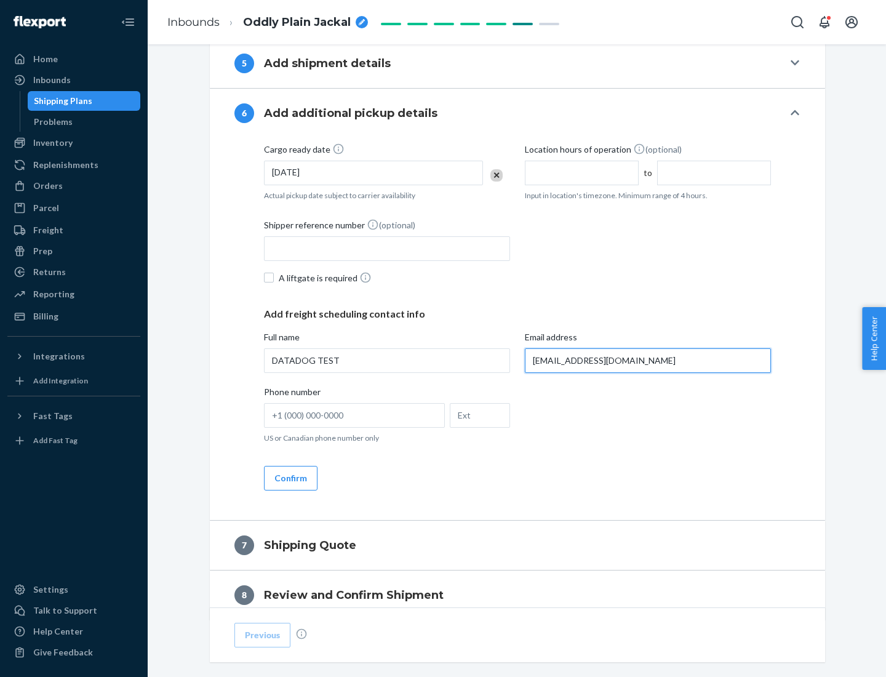
scroll to position [713, 0]
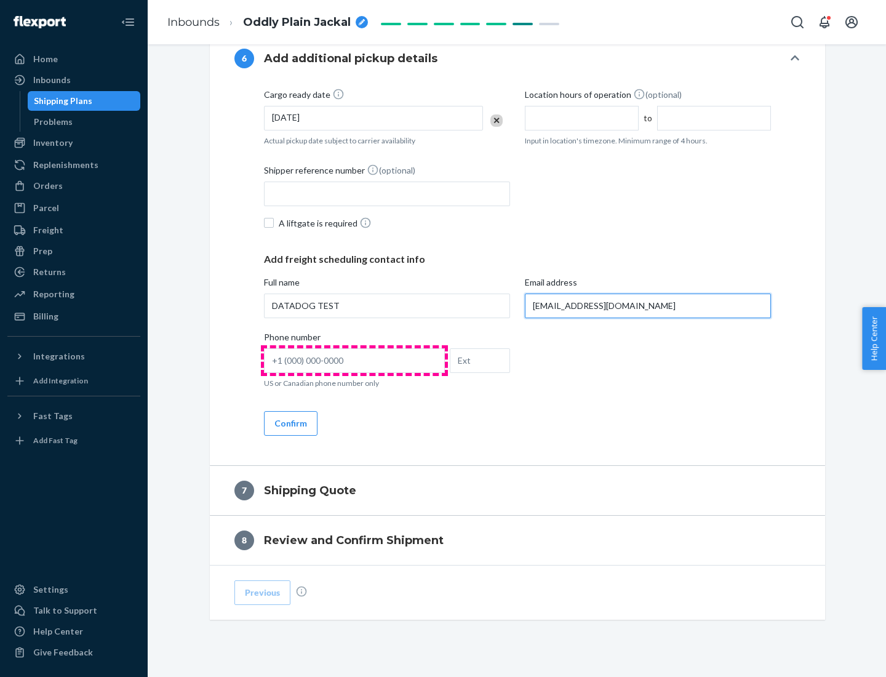
type input "[EMAIL_ADDRESS][DOMAIN_NAME]"
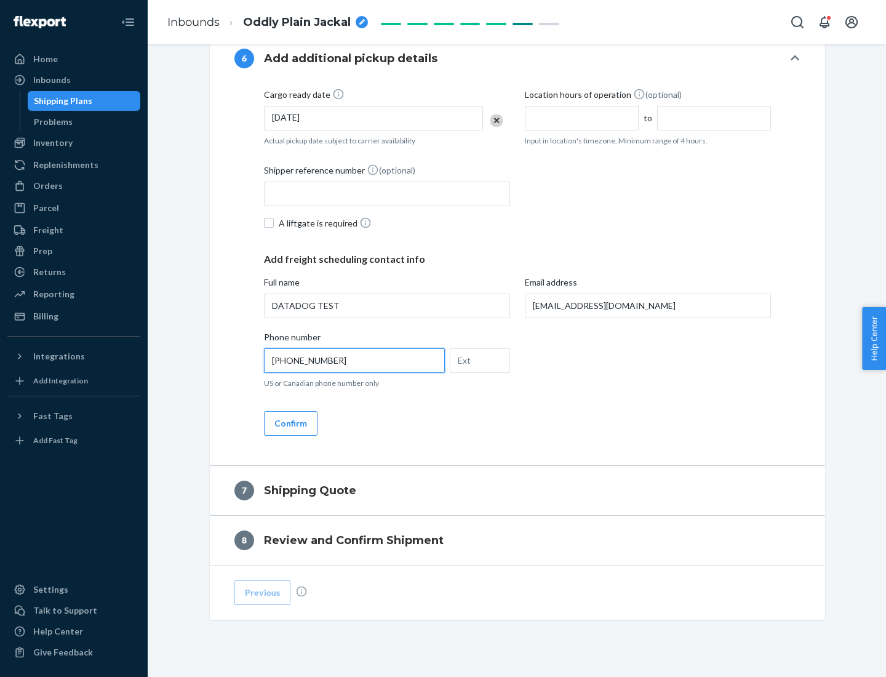
scroll to position [738, 0]
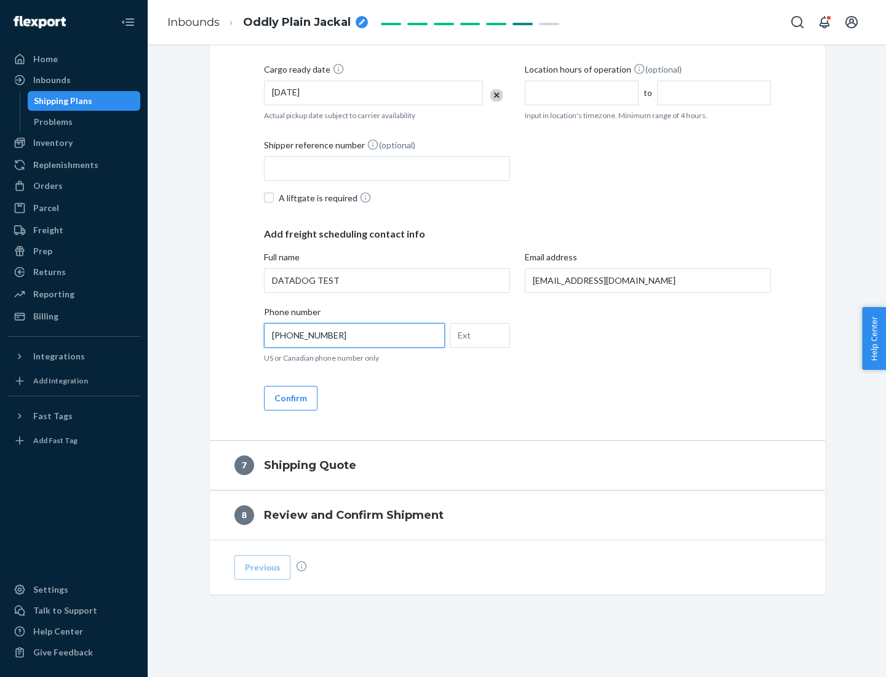
type input "[PHONE_NUMBER]"
click at [290, 397] on button "Confirm" at bounding box center [291, 398] width 54 height 25
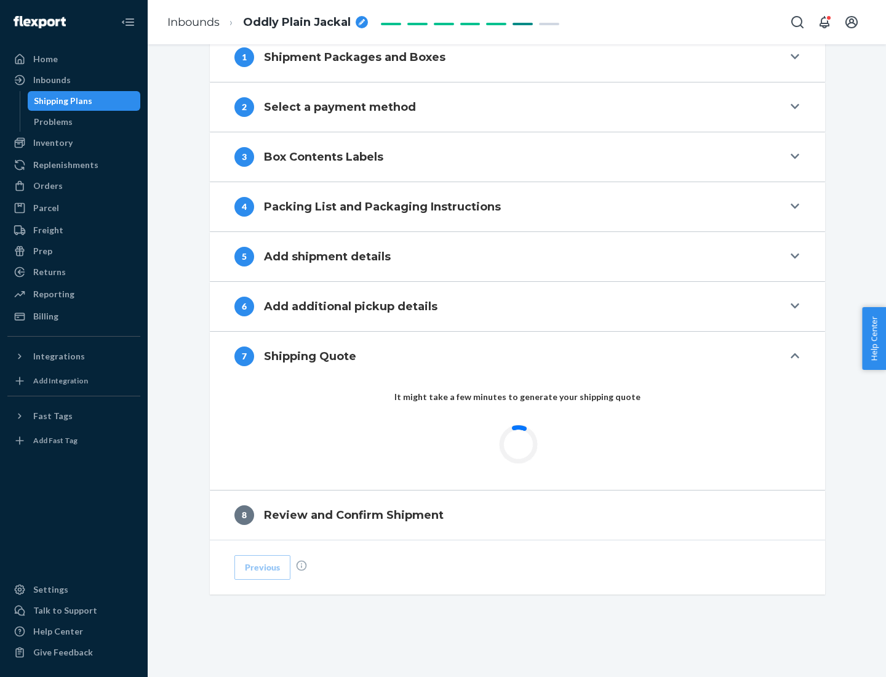
scroll to position [509, 0]
